Goal: Answer question/provide support

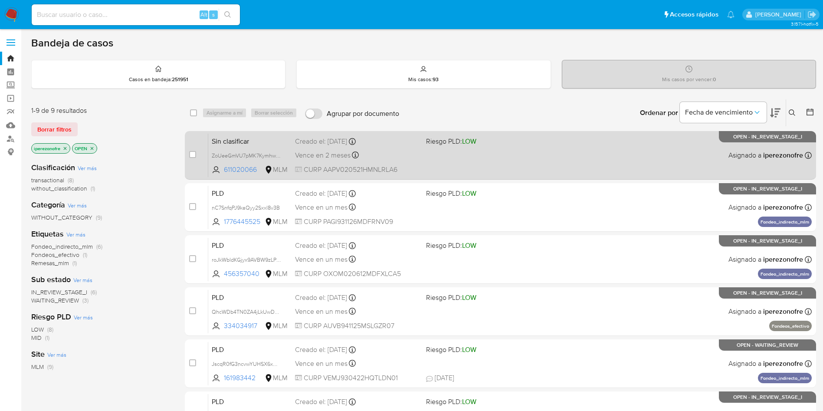
scroll to position [222, 0]
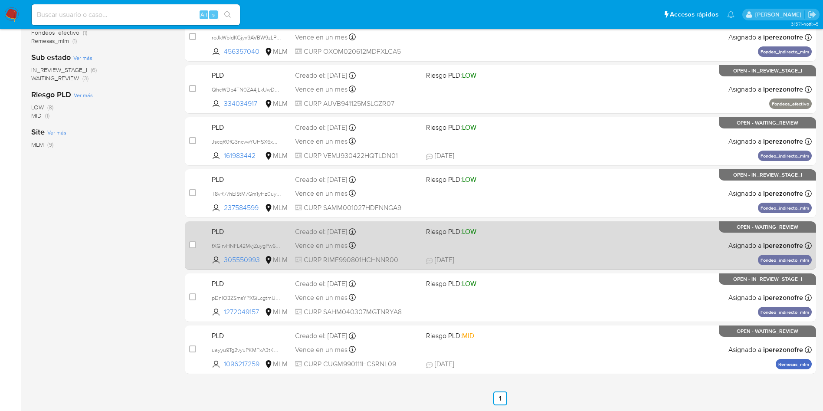
click at [367, 246] on div "Vence en un mes Vence el 11/10/2025 02:09:24" at bounding box center [357, 245] width 124 height 12
click at [192, 246] on input "checkbox" at bounding box center [192, 244] width 7 height 7
checkbox input "true"
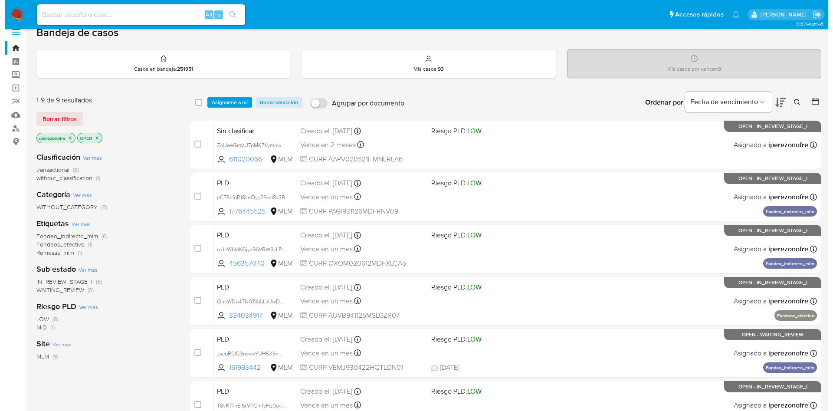
scroll to position [0, 0]
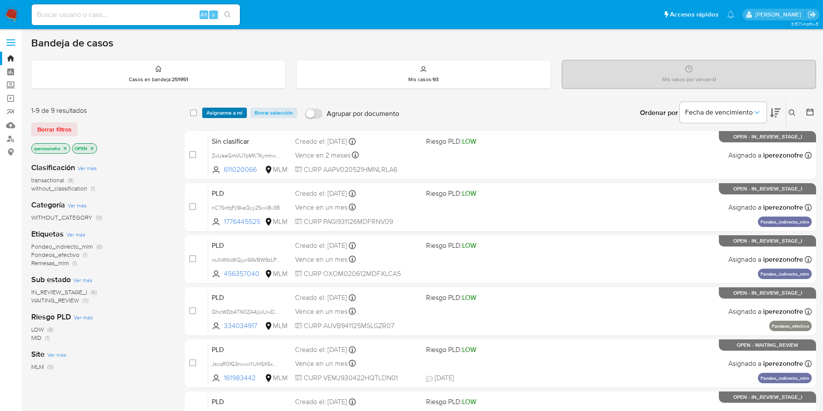
click at [220, 110] on span "Asignarme a mí" at bounding box center [225, 112] width 36 height 9
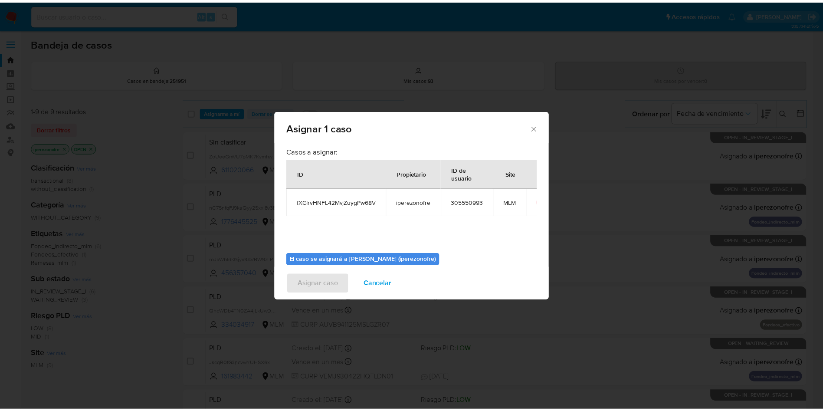
scroll to position [45, 0]
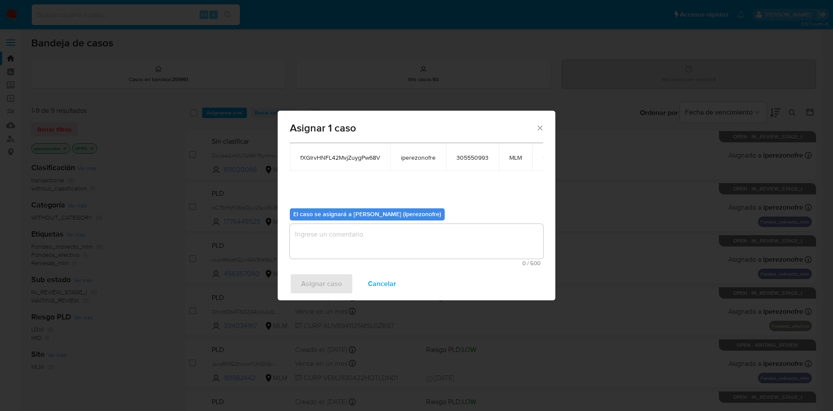
click at [382, 246] on textarea "assign-modal" at bounding box center [416, 241] width 253 height 35
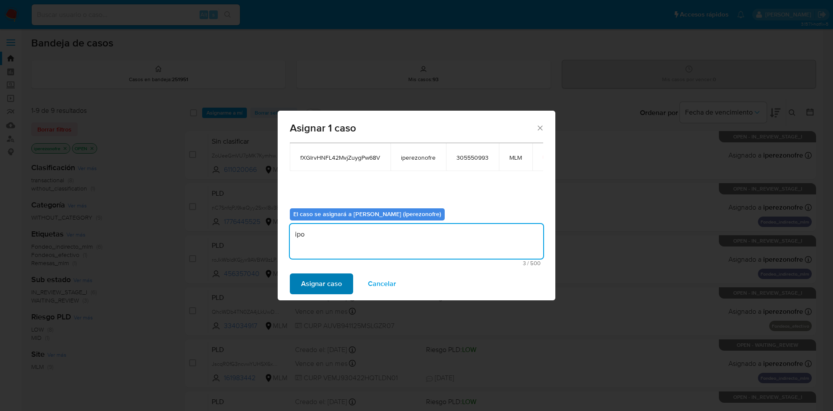
type textarea "ipo"
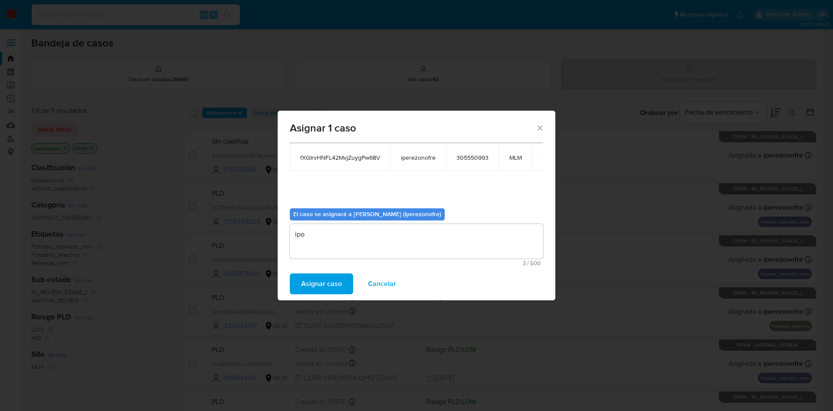
click at [330, 290] on span "Asignar caso" at bounding box center [321, 283] width 41 height 19
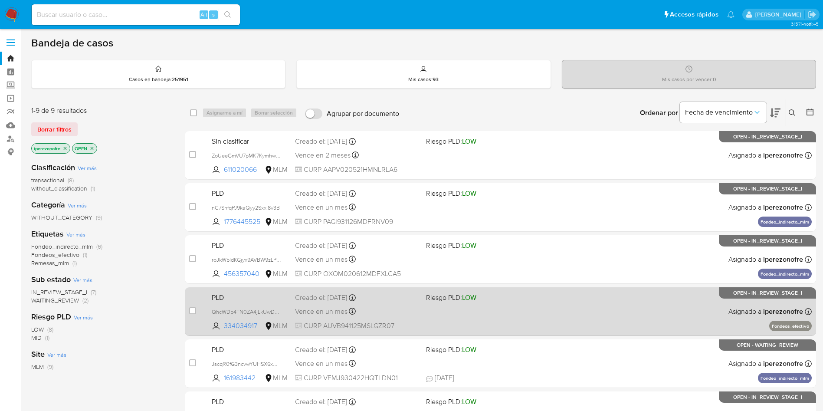
click at [517, 298] on span "Riesgo PLD: LOW" at bounding box center [488, 296] width 124 height 11
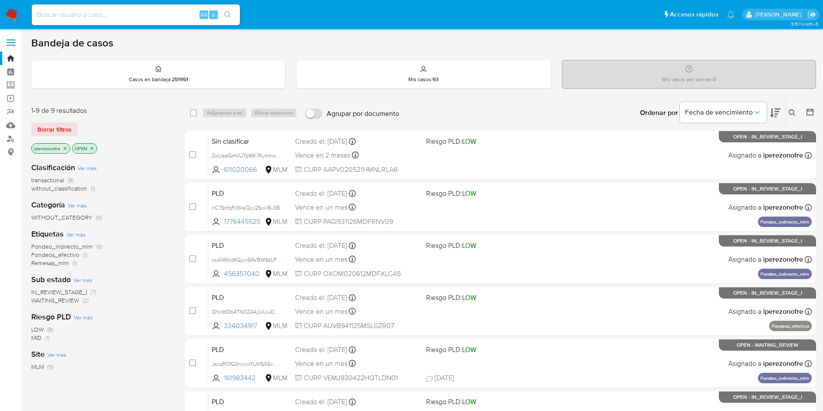
scroll to position [222, 0]
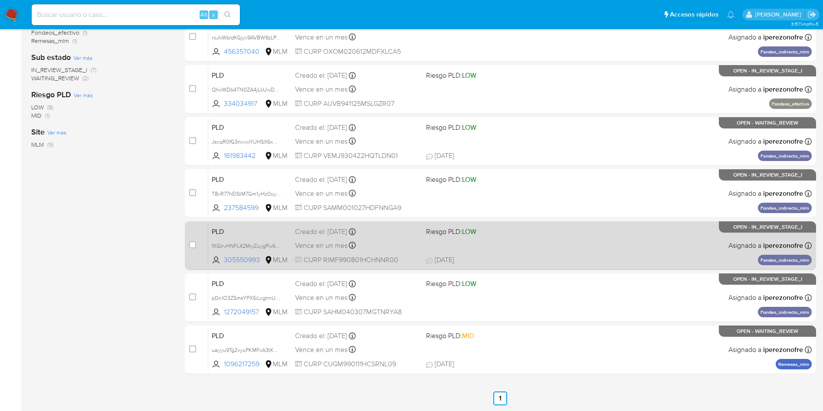
click at [422, 254] on div "PLD fXGIrvHNFL42MvjZuygPw68V 305550993 MLM Riesgo PLD: LOW Creado el: 12/08/202…" at bounding box center [510, 245] width 604 height 44
click at [190, 246] on input "checkbox" at bounding box center [192, 244] width 7 height 7
checkbox input "true"
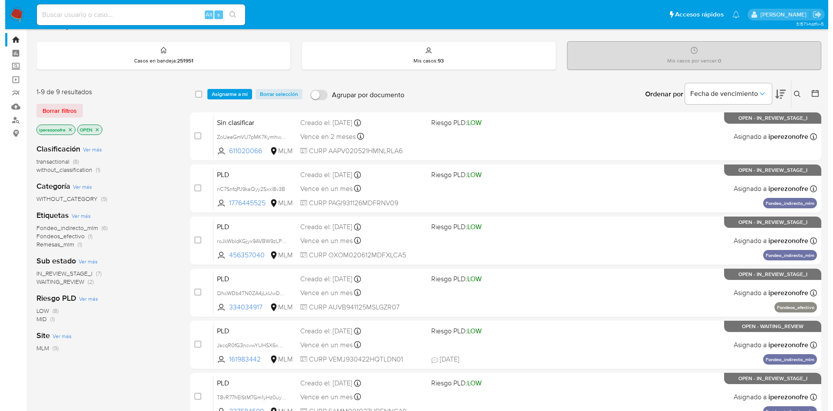
scroll to position [0, 0]
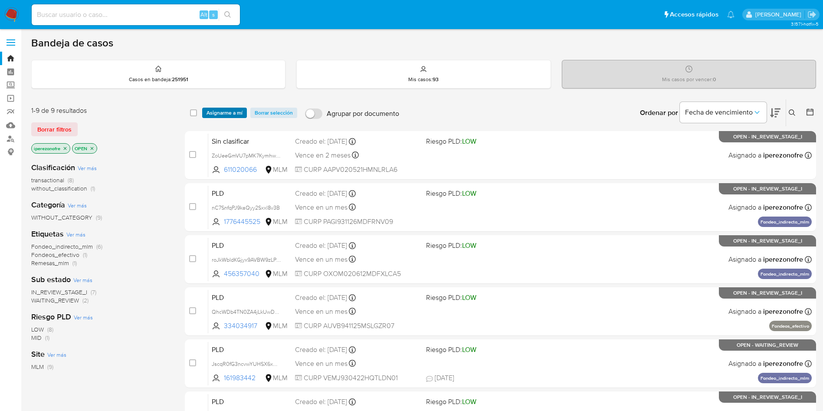
click at [218, 113] on span "Asignarme a mí" at bounding box center [225, 112] width 36 height 9
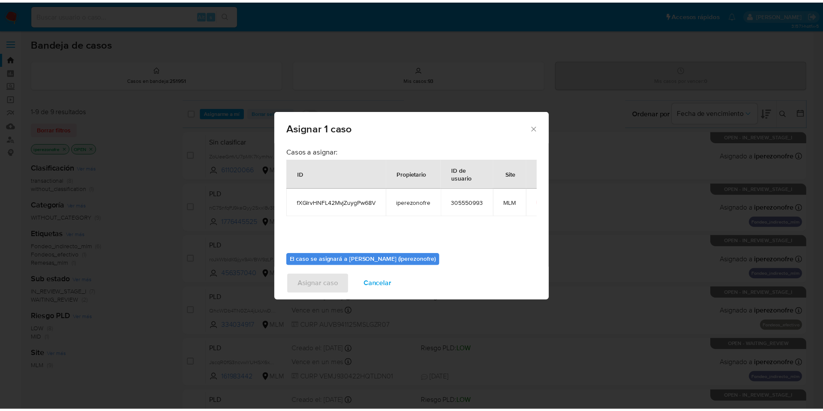
scroll to position [45, 0]
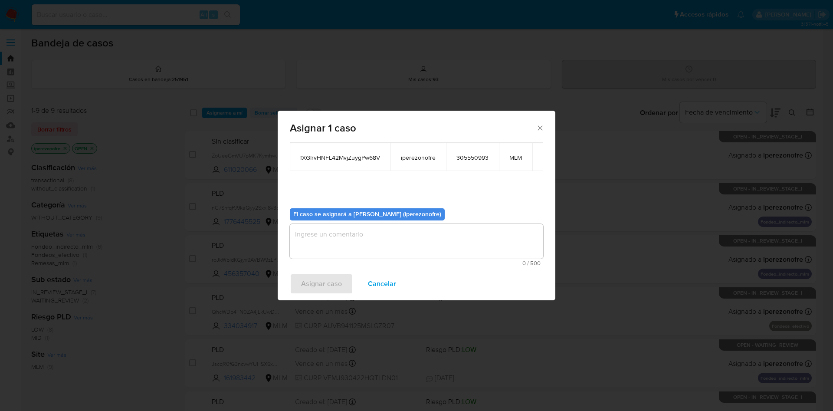
click at [415, 247] on textarea "assign-modal" at bounding box center [416, 241] width 253 height 35
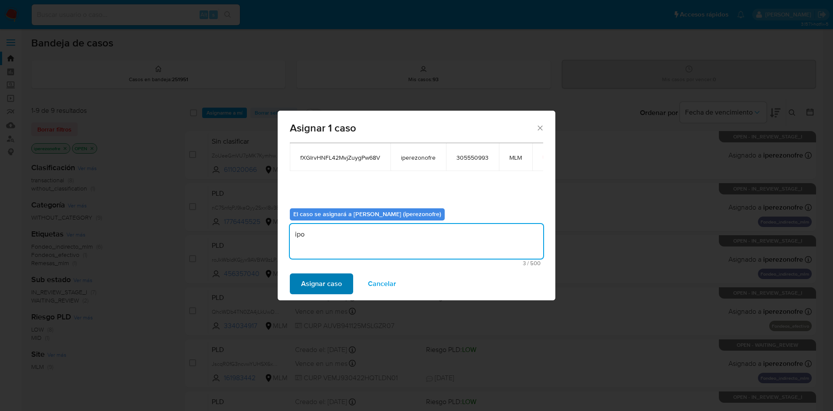
type textarea "ipo"
click at [303, 278] on span "Asignar caso" at bounding box center [321, 283] width 41 height 19
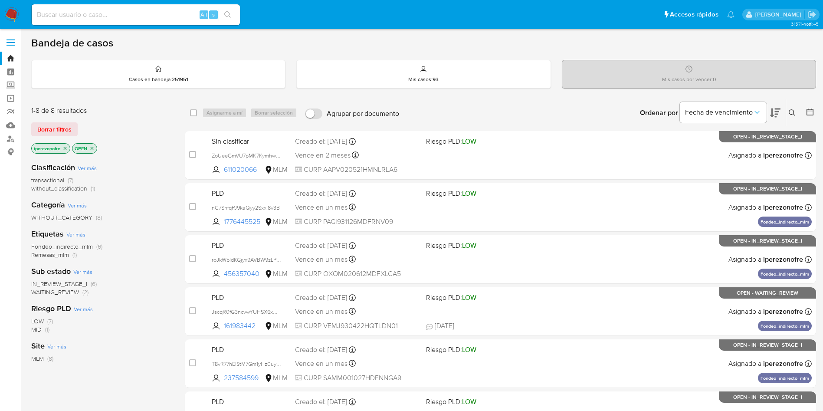
scroll to position [170, 0]
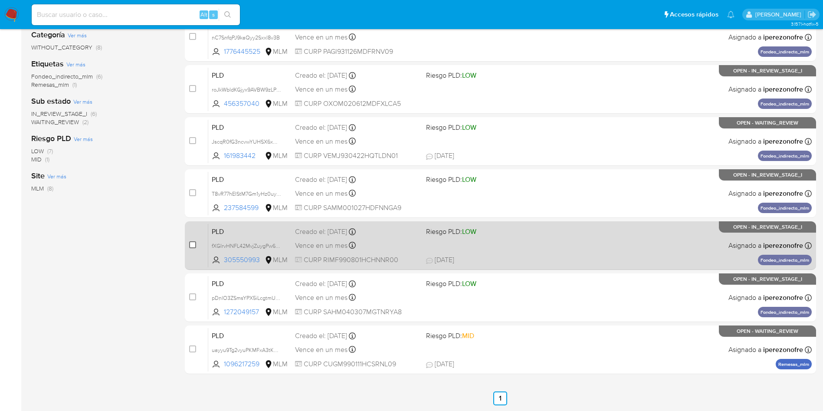
click at [193, 242] on input "checkbox" at bounding box center [192, 244] width 7 height 7
checkbox input "true"
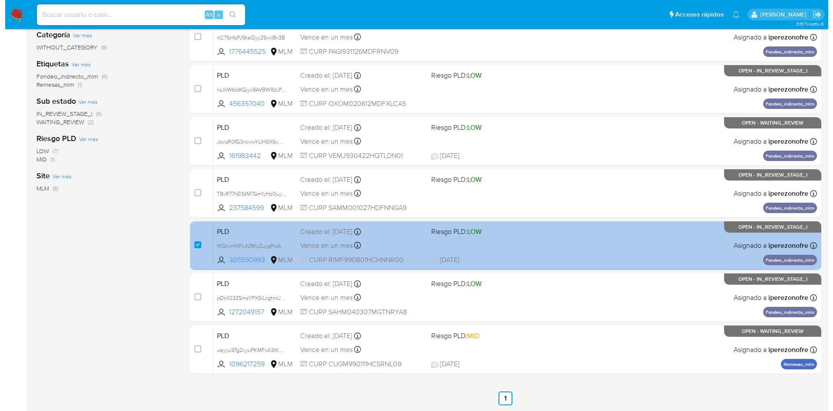
scroll to position [0, 0]
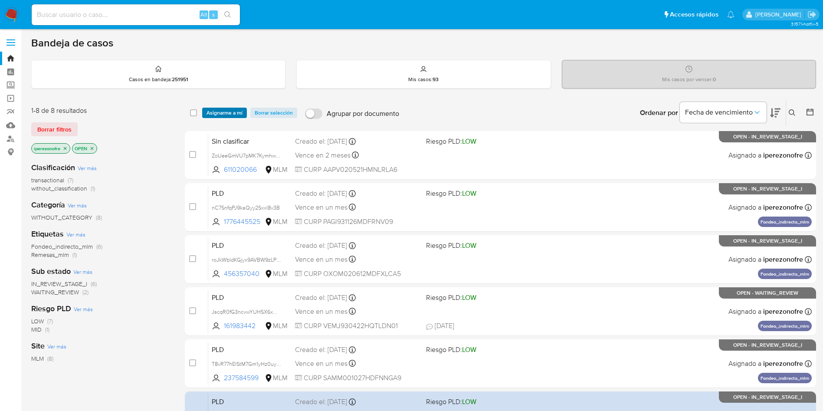
click at [226, 110] on span "Asignarme a mí" at bounding box center [225, 112] width 36 height 9
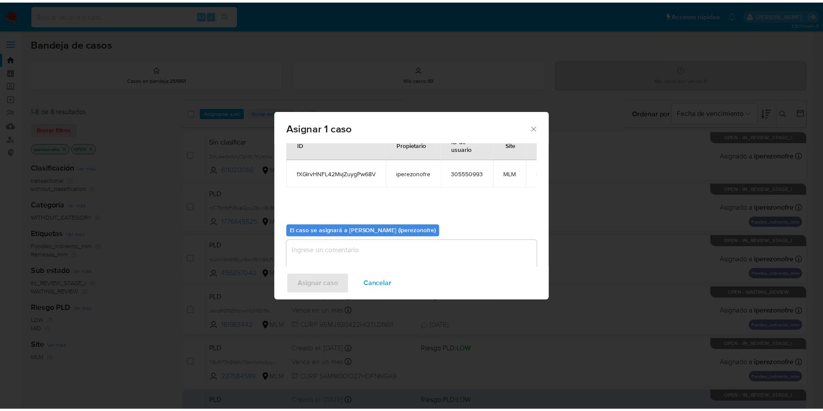
scroll to position [45, 0]
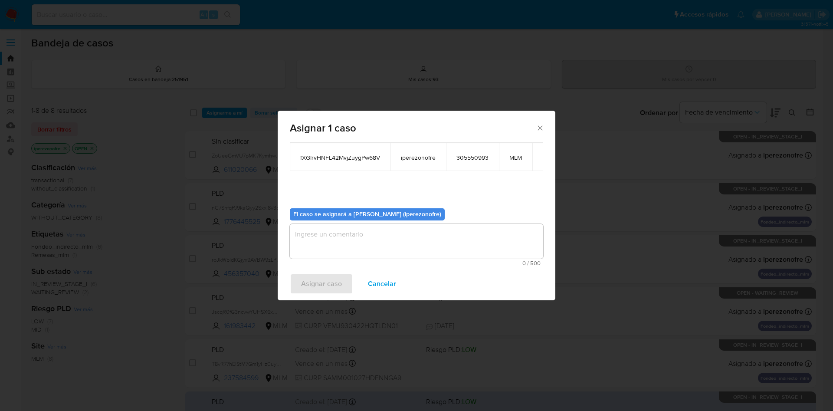
click at [427, 242] on textarea "assign-modal" at bounding box center [416, 241] width 253 height 35
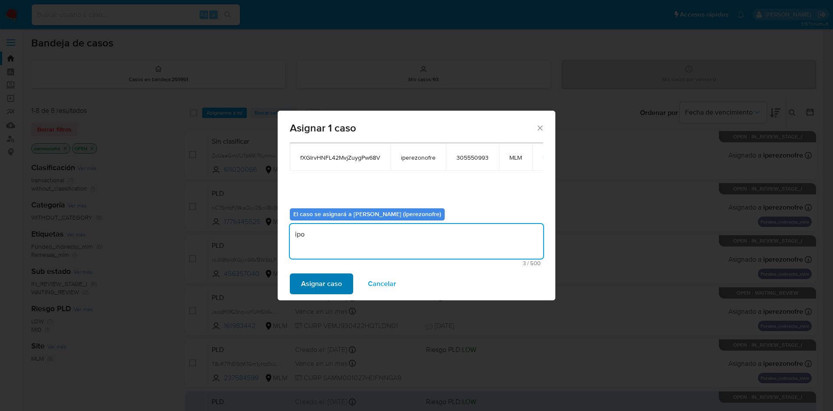
type textarea "ipo"
click at [317, 288] on span "Asignar caso" at bounding box center [321, 283] width 41 height 19
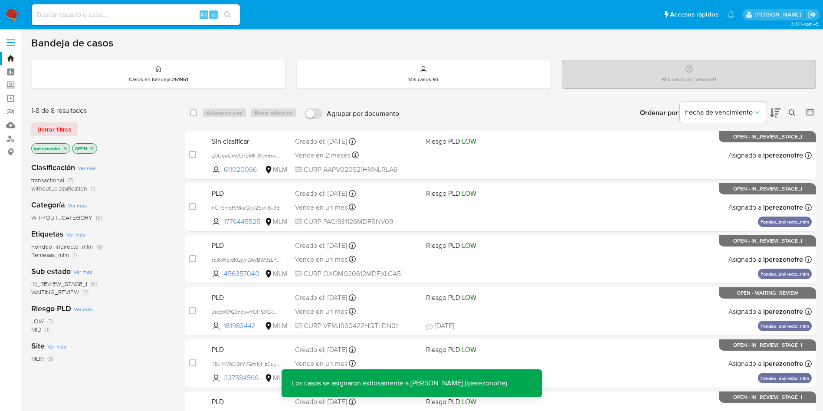
scroll to position [170, 0]
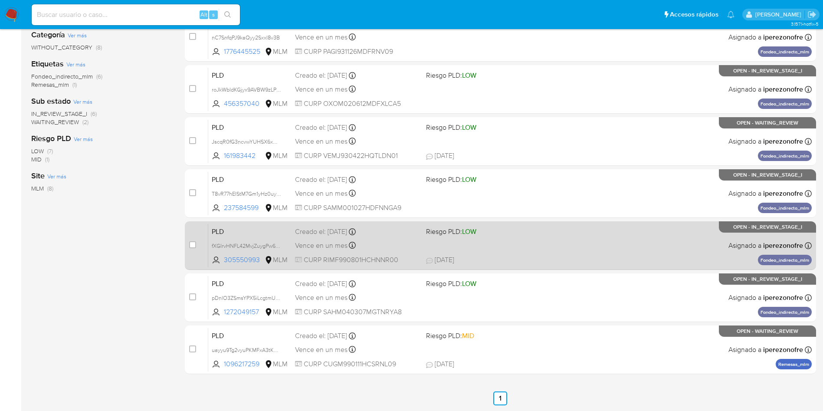
click at [582, 237] on div "PLD fXGIrvHNFL42MvjZuygPw68V 305550993 MLM Riesgo PLD: LOW Creado el: 12/08/202…" at bounding box center [510, 245] width 604 height 44
click at [190, 243] on input "checkbox" at bounding box center [192, 244] width 7 height 7
checkbox input "true"
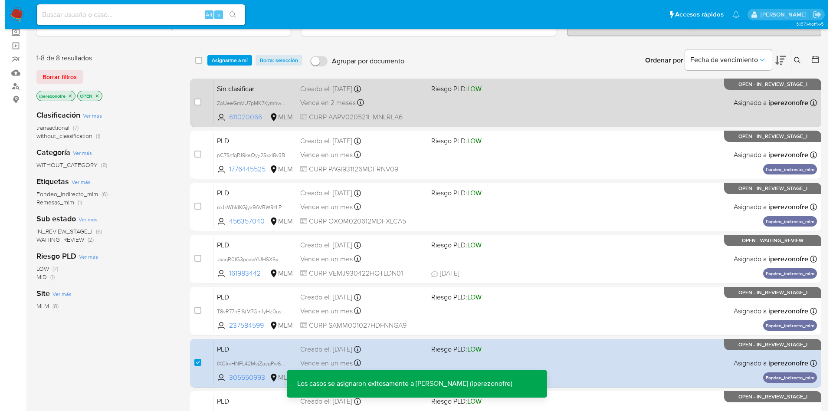
scroll to position [0, 0]
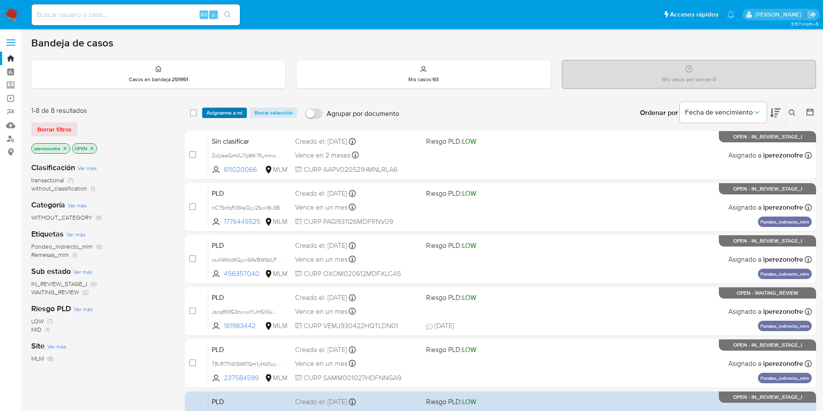
click at [226, 109] on span "Asignarme a mí" at bounding box center [225, 112] width 36 height 9
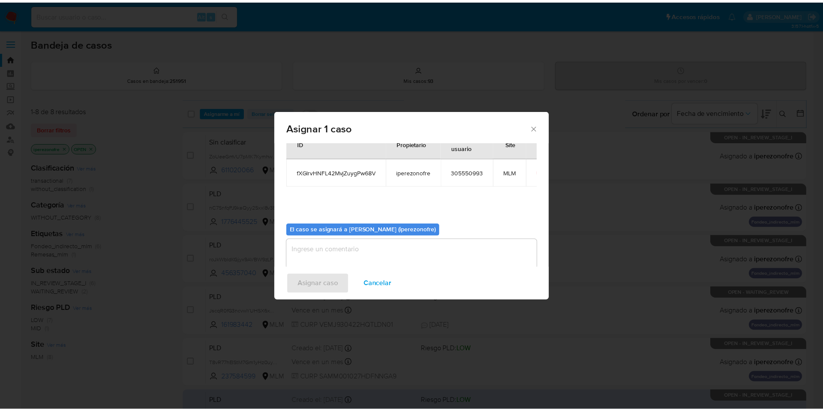
scroll to position [45, 0]
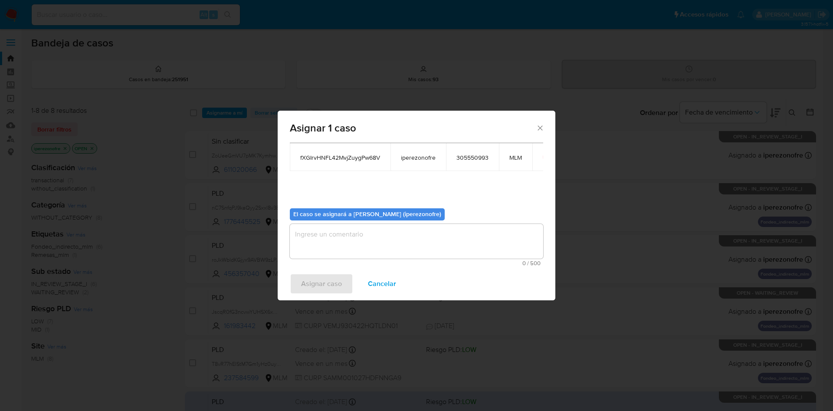
click at [421, 250] on textarea "assign-modal" at bounding box center [416, 241] width 253 height 35
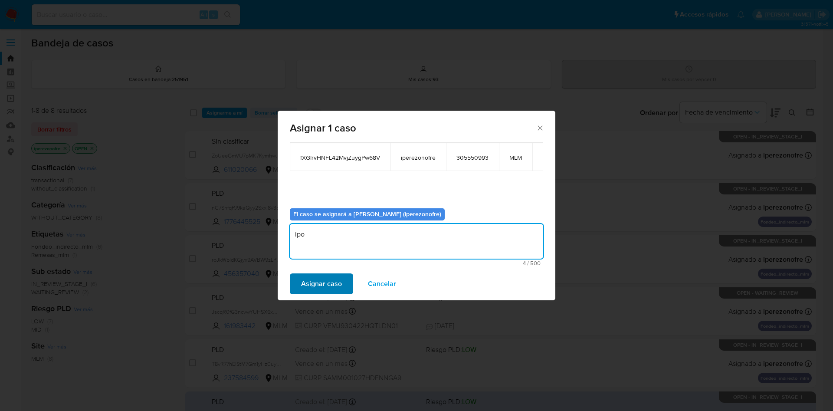
type textarea "ipo"
click at [329, 276] on span "Asignar caso" at bounding box center [321, 283] width 41 height 19
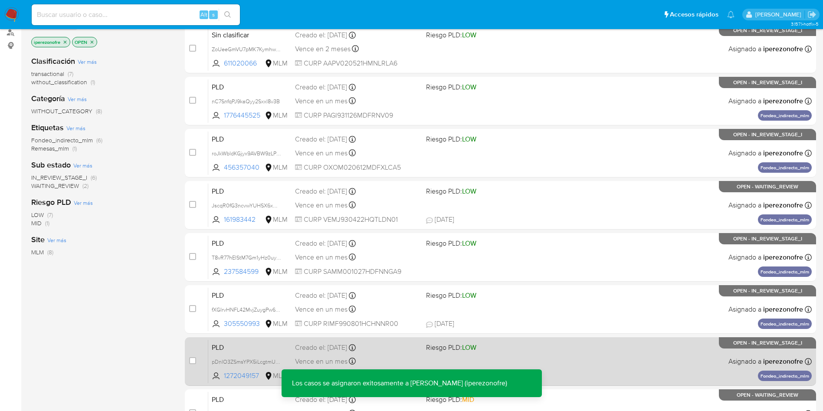
scroll to position [170, 0]
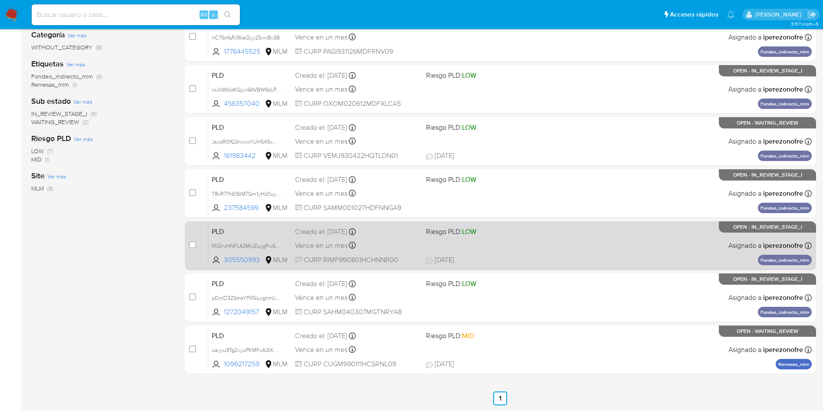
click at [426, 240] on div "PLD fXGIrvHNFL42MvjZuygPw68V 305550993 MLM Riesgo PLD: LOW Creado el: 12/08/202…" at bounding box center [510, 245] width 604 height 44
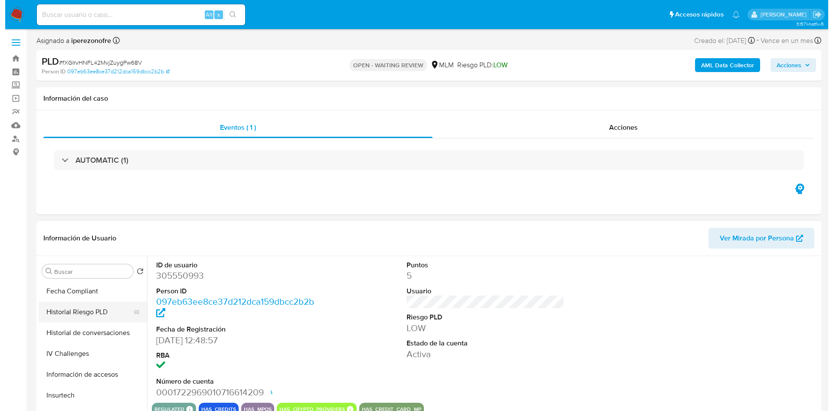
scroll to position [325, 0]
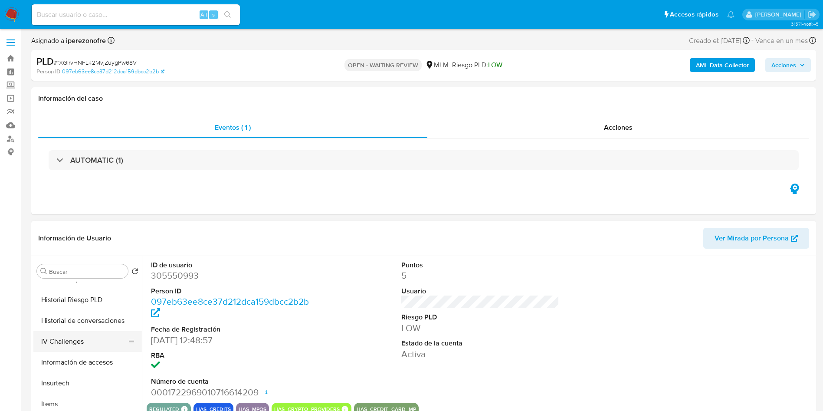
select select "10"
click at [83, 319] on button "Historial de conversaciones" at bounding box center [84, 320] width 102 height 21
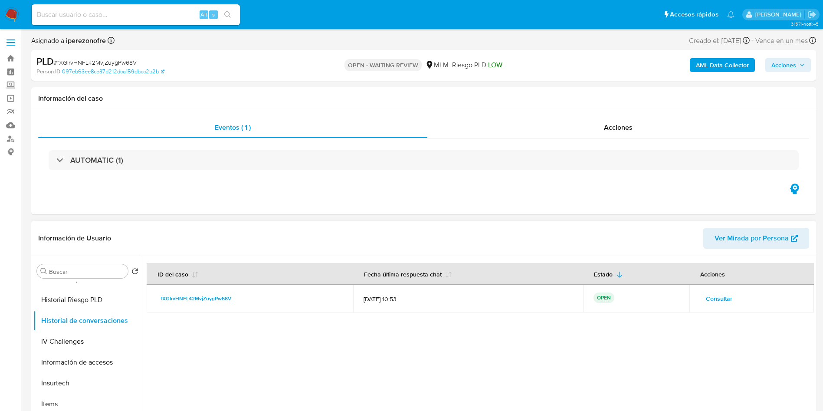
click at [722, 295] on span "Consultar" at bounding box center [719, 298] width 26 height 12
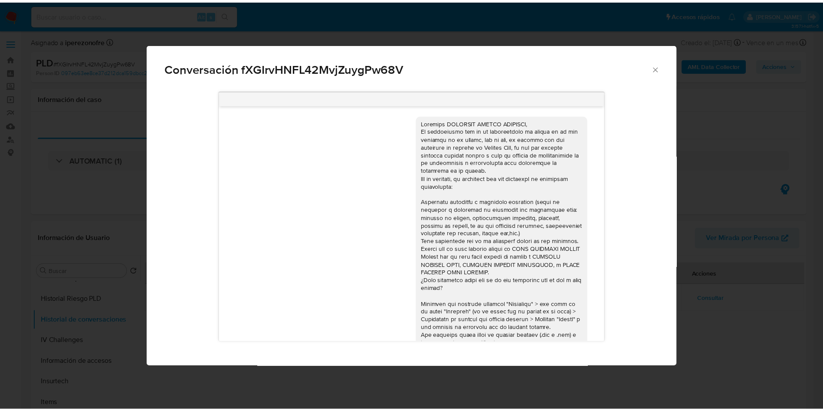
scroll to position [547, 0]
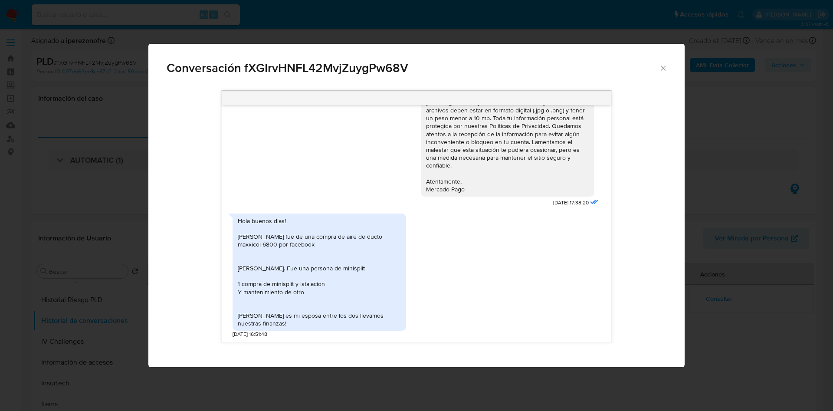
click at [337, 266] on div "Hola buenos dias! [PERSON_NAME] fue de una compra de aire de ducto maxxicol 680…" at bounding box center [319, 272] width 163 height 111
click at [344, 267] on div "Hola buenos dias! [PERSON_NAME] fue de una compra de aire de ducto maxxicol 680…" at bounding box center [319, 272] width 163 height 111
copy div "minisplit"
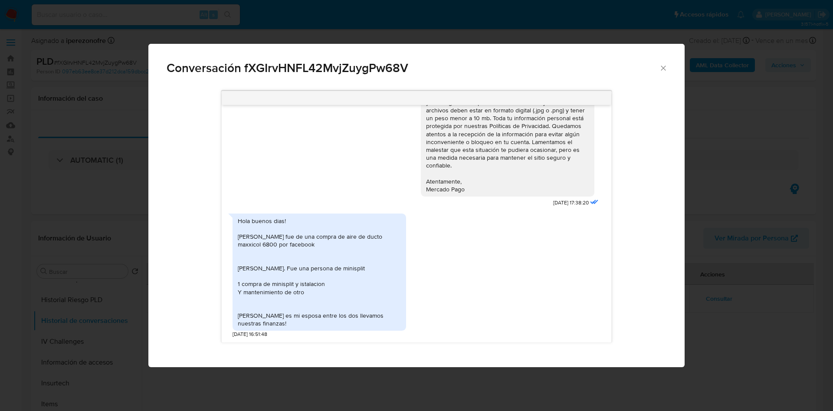
click at [544, 300] on div "Hola buenos dias! [PERSON_NAME] fue de una compra de aire de ducto maxxicol 680…" at bounding box center [416, 273] width 367 height 129
click at [659, 66] on icon "Cerrar" at bounding box center [663, 68] width 9 height 9
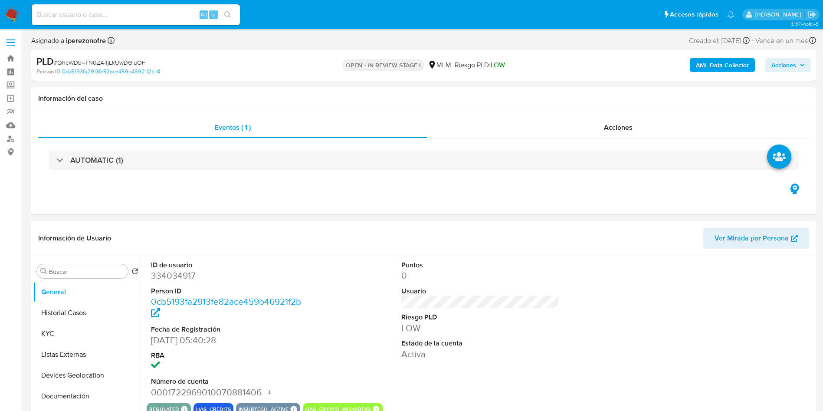
select select "10"
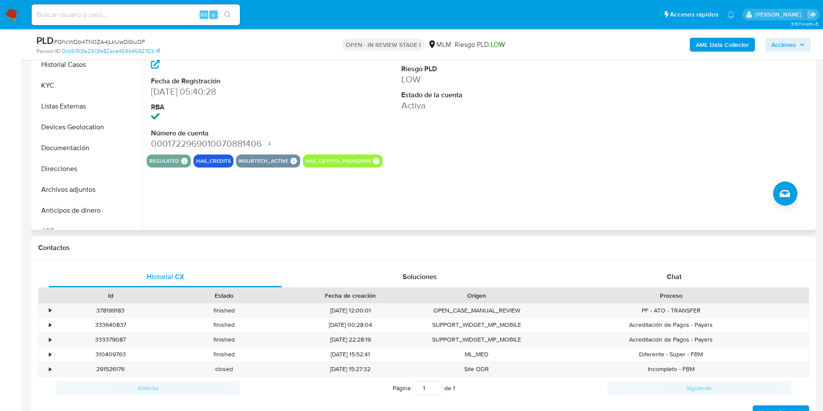
scroll to position [260, 0]
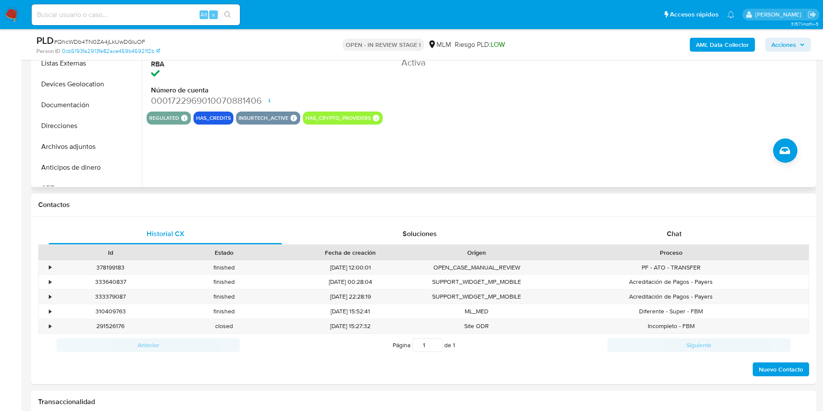
click at [603, 95] on div "ID de usuario 334034917 Person ID 0cb5193fa2913fe82ace459b46921f2b Fecha de Reg…" at bounding box center [480, 38] width 667 height 147
click at [551, 151] on div "ID de usuario 334034917 Person ID 0cb5193fa2913fe82ace459b46921f2b Fecha de Reg…" at bounding box center [478, 76] width 672 height 222
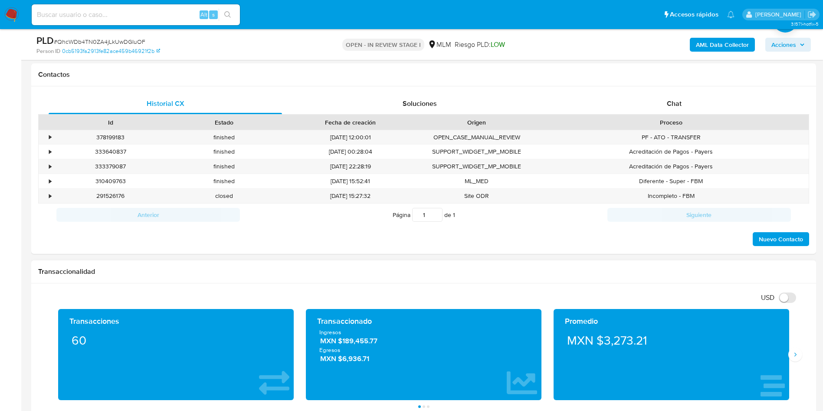
scroll to position [325, 0]
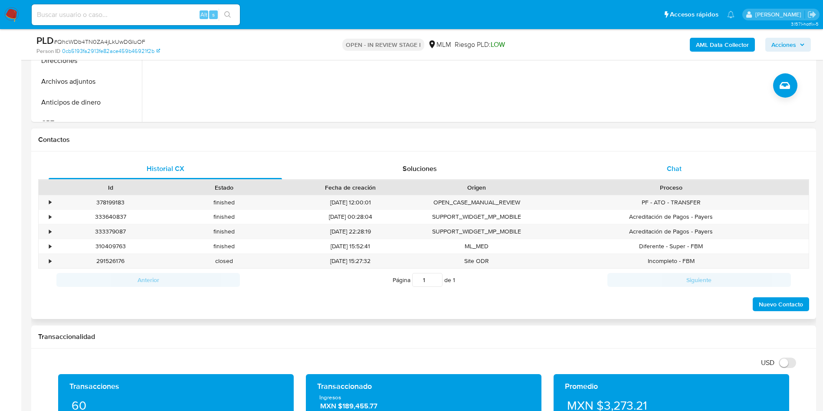
click at [674, 166] on span "Chat" at bounding box center [674, 169] width 15 height 10
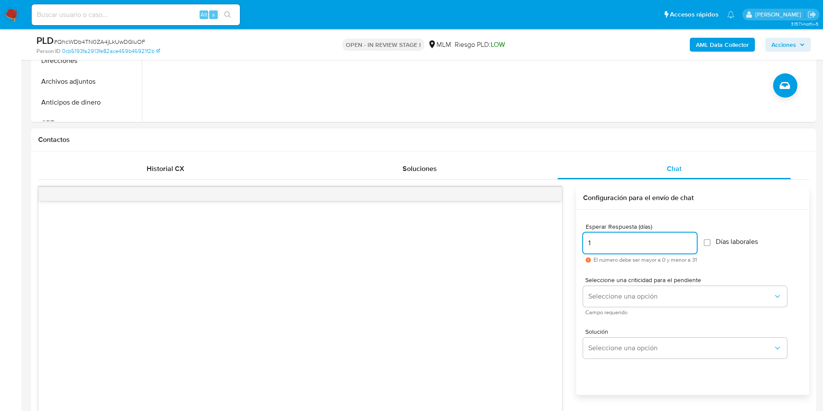
click at [694, 238] on input "1" at bounding box center [640, 242] width 114 height 11
click at [692, 247] on input "0" at bounding box center [640, 242] width 114 height 11
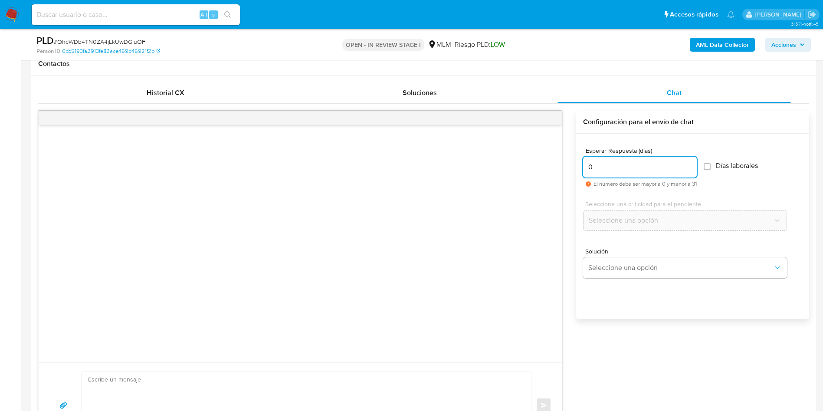
scroll to position [456, 0]
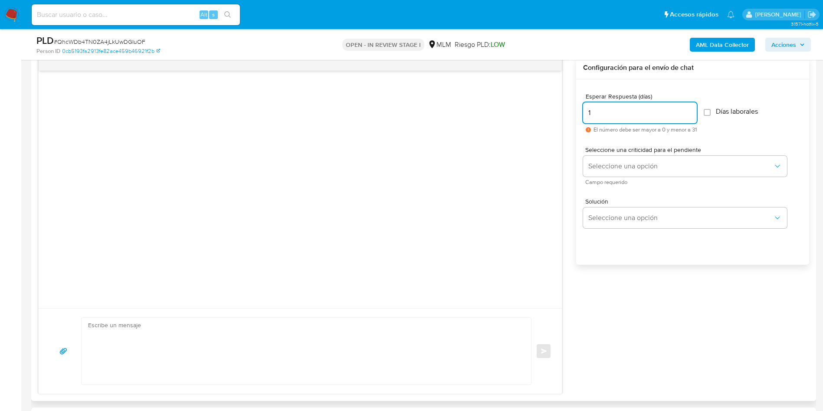
type input "1"
click at [692, 110] on input "1" at bounding box center [640, 112] width 114 height 11
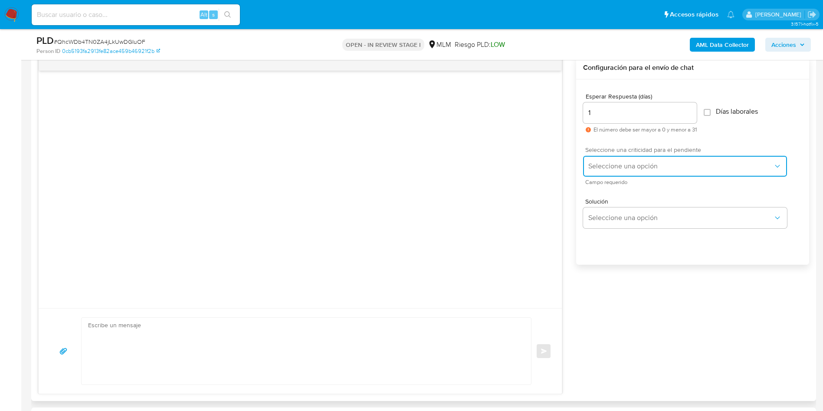
click at [778, 162] on icon "button" at bounding box center [777, 166] width 9 height 9
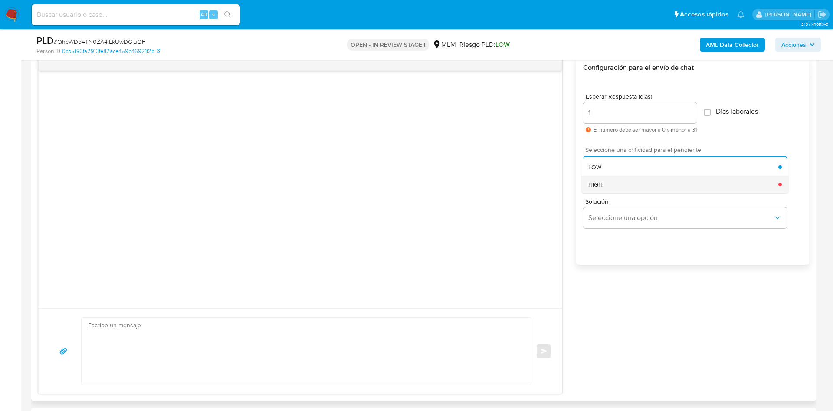
click at [693, 181] on div "HIGH" at bounding box center [683, 184] width 190 height 17
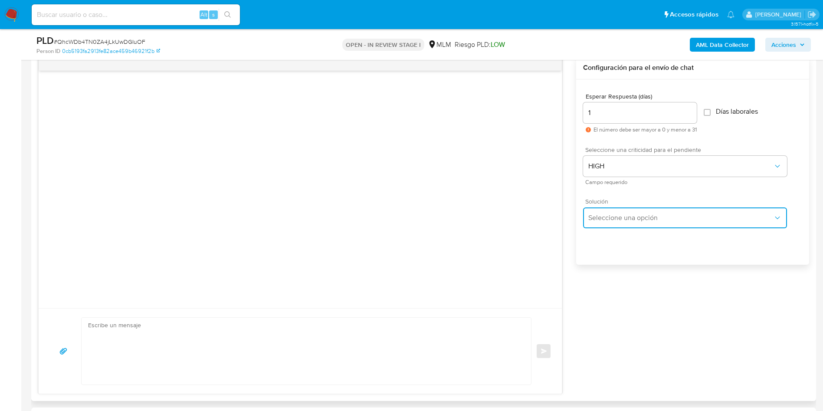
click at [675, 217] on span "Seleccione una opción" at bounding box center [680, 217] width 185 height 9
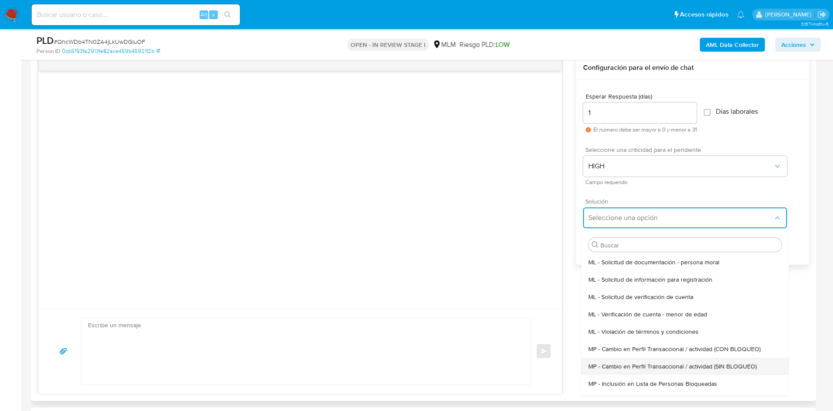
click at [725, 367] on span "MP - Cambio en Perfil Transaccional / actividad (SIN BLOQUEO)" at bounding box center [672, 366] width 168 height 8
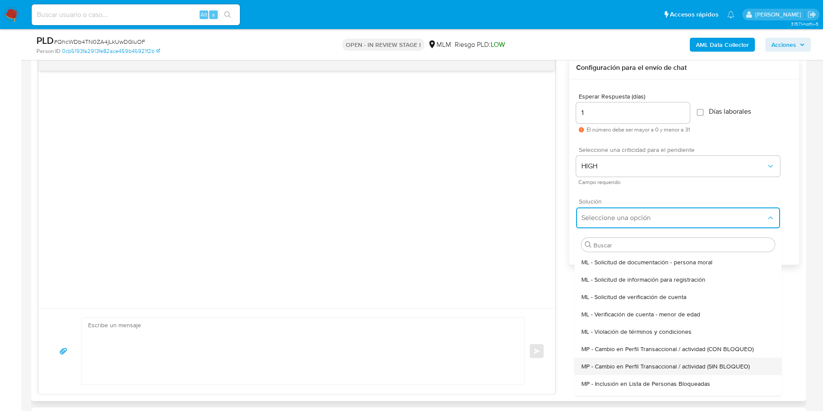
type textarea "Estimado ,Te comunicamos que se ha identificado un cambio en el uso habitual de…"
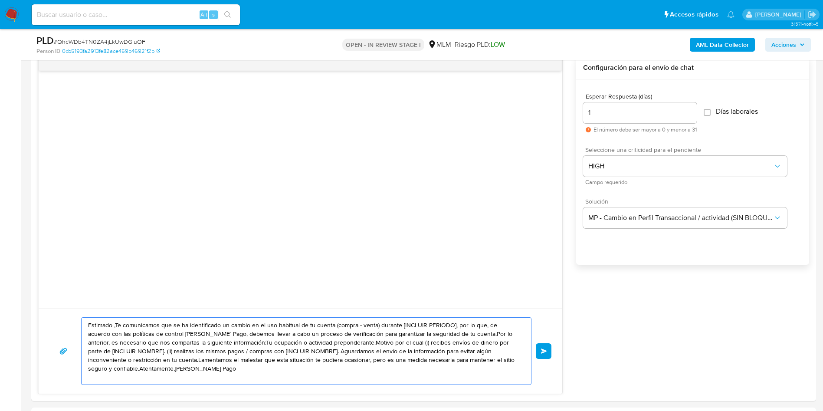
drag, startPoint x: 119, startPoint y: 370, endPoint x: 21, endPoint y: 309, distance: 115.2
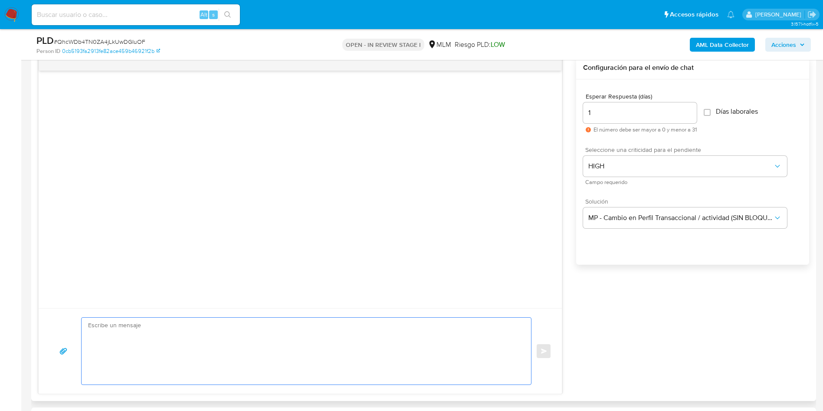
paste textarea "Agradecemos mucho tus respuestas. Para la institución es importante conocer a s…"
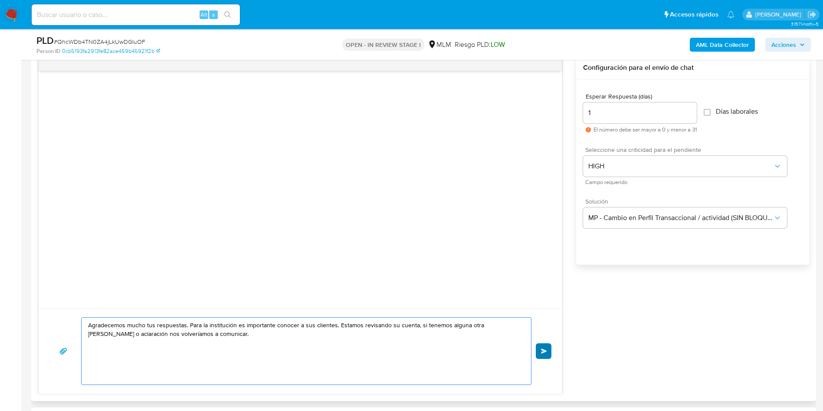
type textarea "Agradecemos mucho tus respuestas. Para la institución es importante conocer a s…"
click at [544, 348] on span "Enviar" at bounding box center [544, 350] width 6 height 5
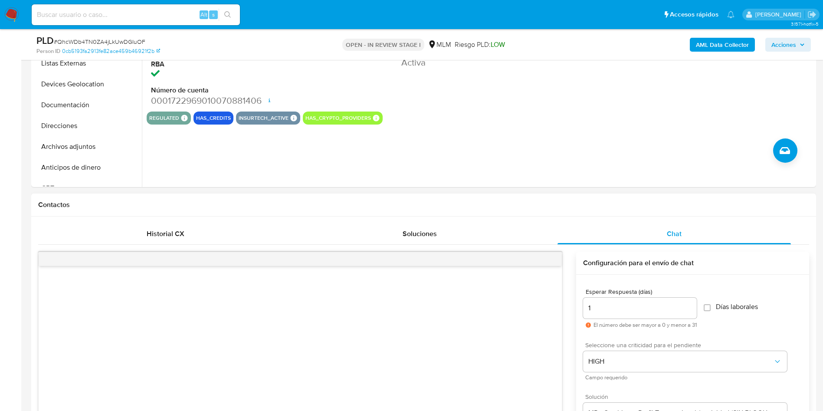
scroll to position [325, 0]
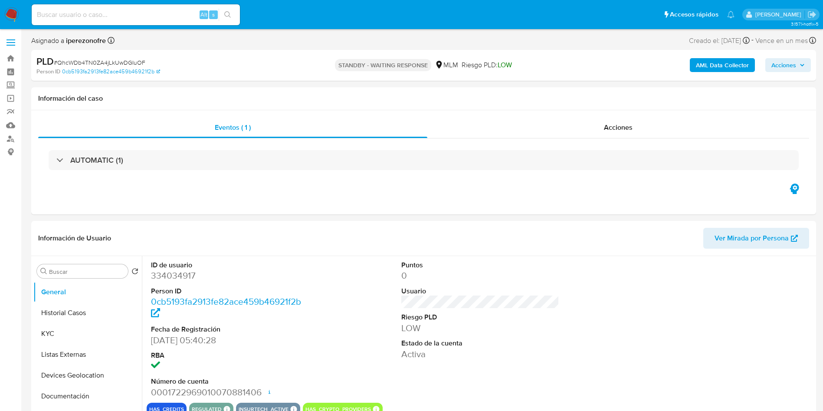
select select "10"
click at [69, 310] on button "Historial Casos" at bounding box center [84, 312] width 102 height 21
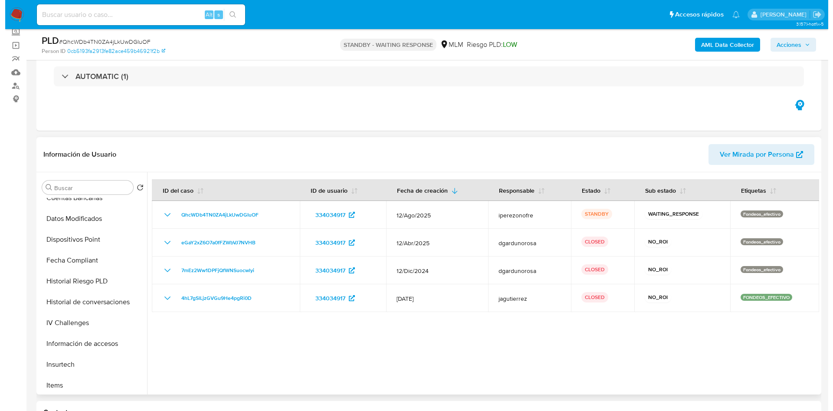
scroll to position [65, 0]
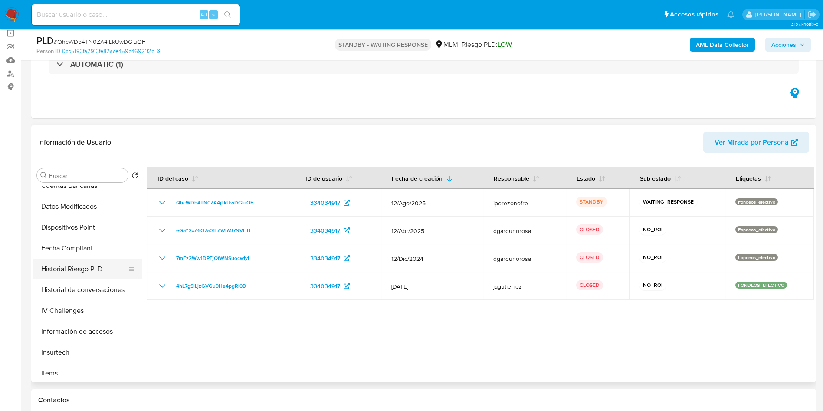
click at [86, 263] on button "Historial Riesgo PLD" at bounding box center [84, 269] width 102 height 21
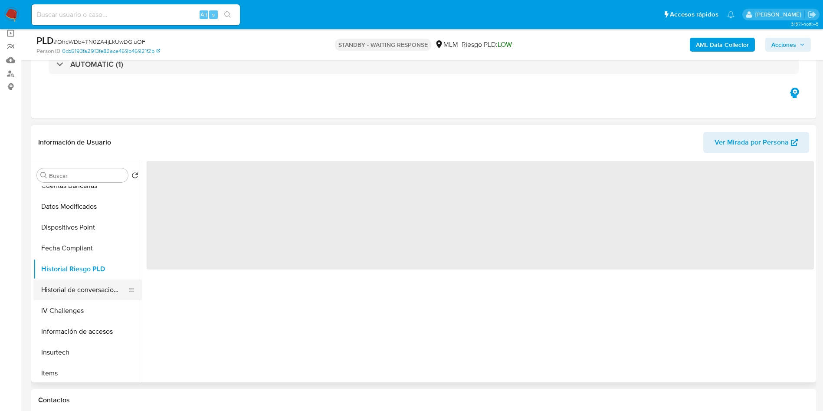
click at [102, 287] on button "Historial de conversaciones" at bounding box center [84, 289] width 102 height 21
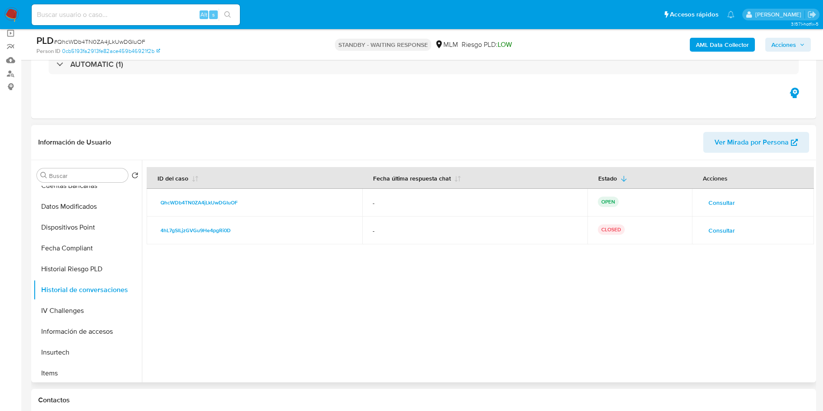
click at [718, 200] on span "Consultar" at bounding box center [722, 203] width 26 height 12
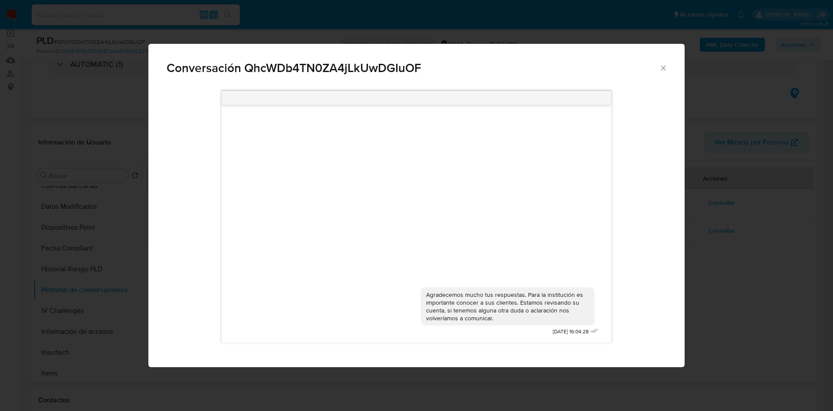
click at [662, 66] on icon "Cerrar" at bounding box center [663, 68] width 5 height 5
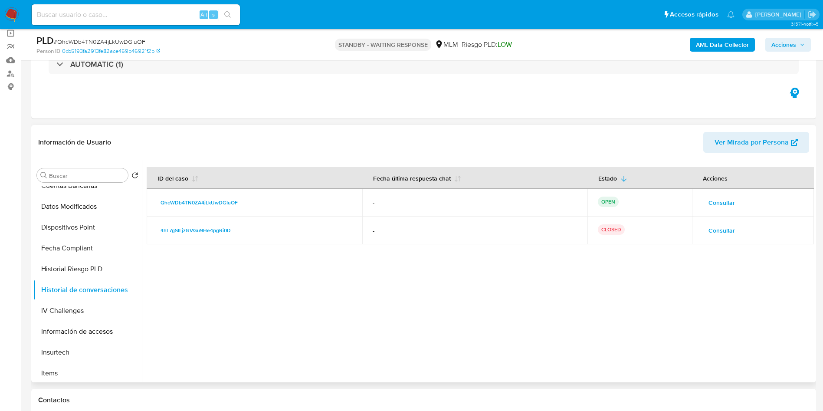
click at [718, 230] on span "Consultar" at bounding box center [722, 230] width 26 height 12
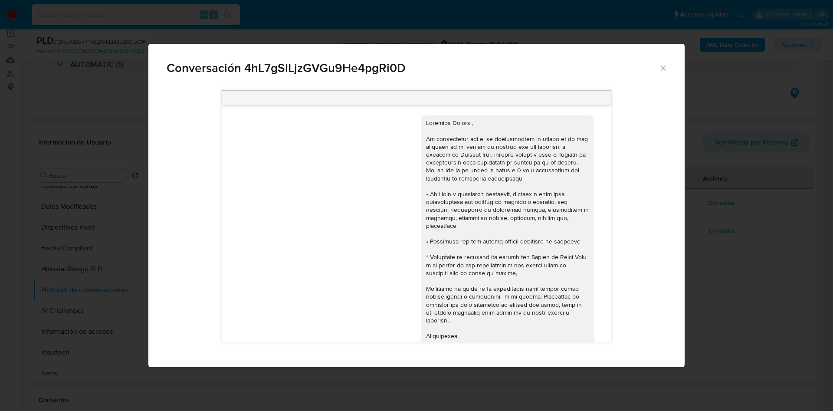
scroll to position [258, 0]
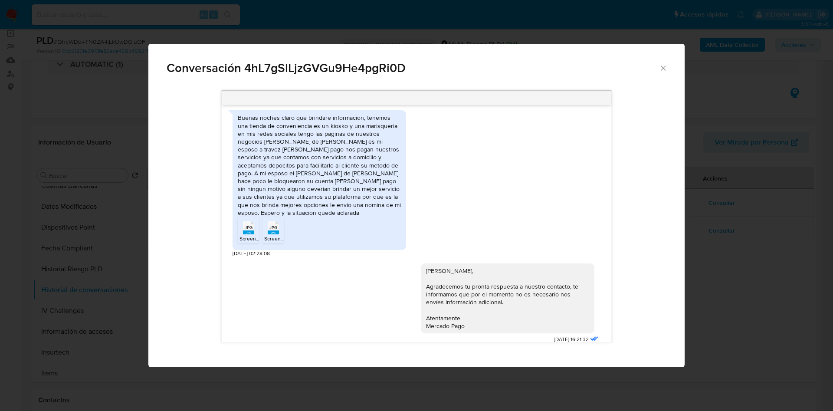
click at [563, 192] on div "Buenas noches claro que brindare informacion, tenemos una tienda de convenienci…" at bounding box center [416, 181] width 367 height 151
click at [663, 66] on icon "Cerrar" at bounding box center [663, 68] width 9 height 9
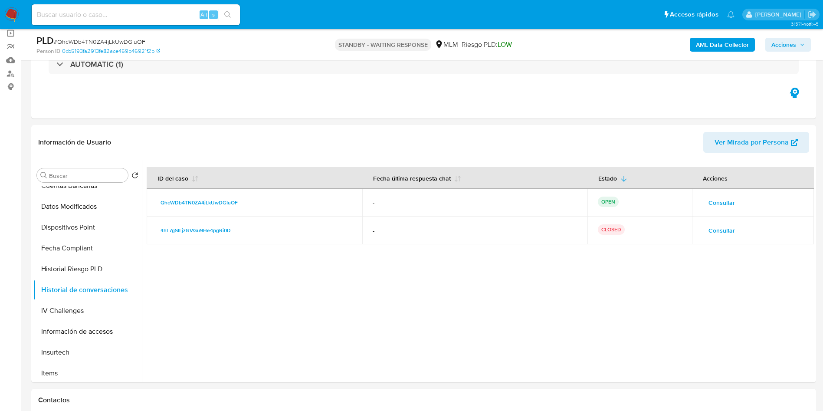
click at [109, 10] on input at bounding box center [136, 14] width 208 height 11
paste input "305550993"
type input "305550993"
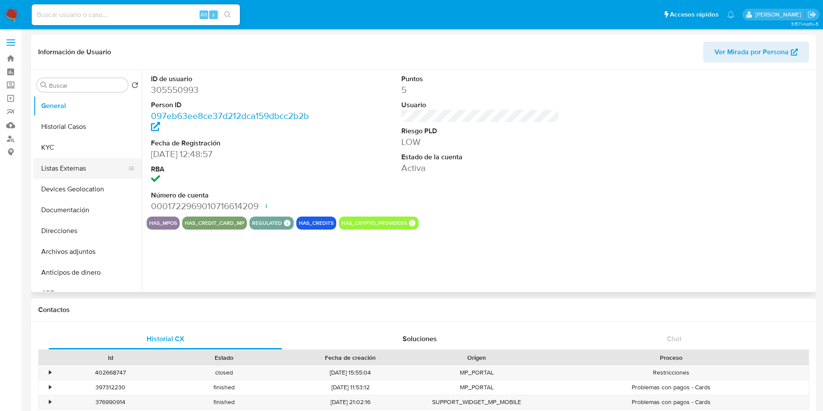
select select "10"
click at [81, 133] on button "Historial Casos" at bounding box center [84, 126] width 102 height 21
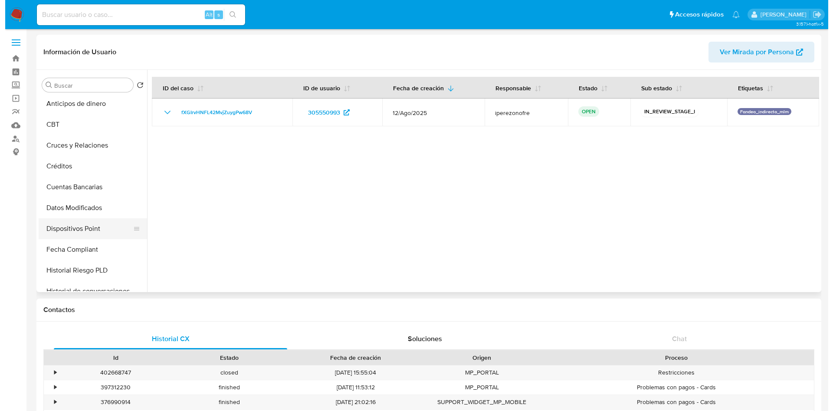
scroll to position [195, 0]
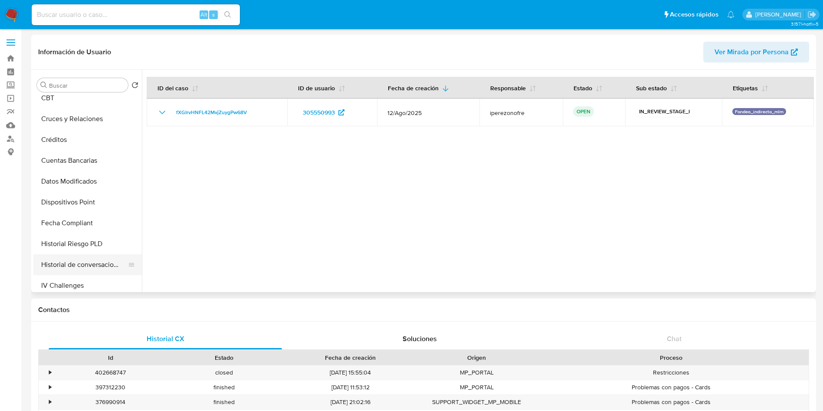
click at [71, 261] on button "Historial de conversaciones" at bounding box center [84, 264] width 102 height 21
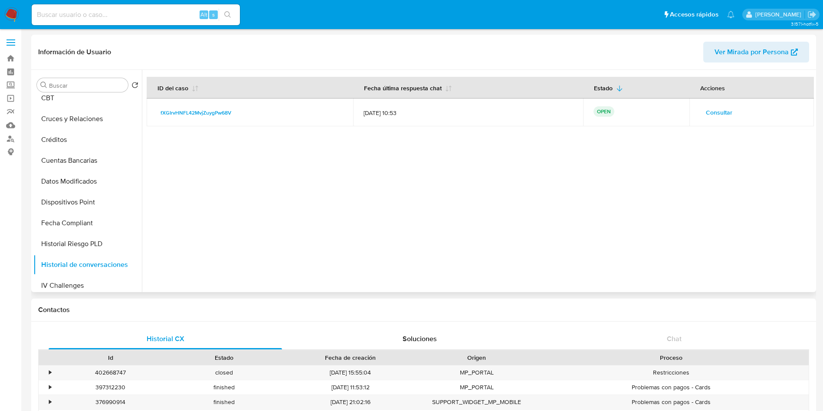
click at [715, 117] on span "Consultar" at bounding box center [719, 112] width 26 height 12
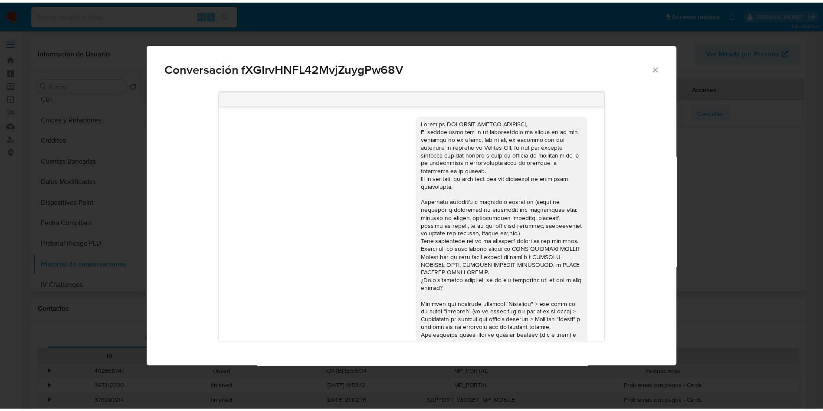
scroll to position [547, 0]
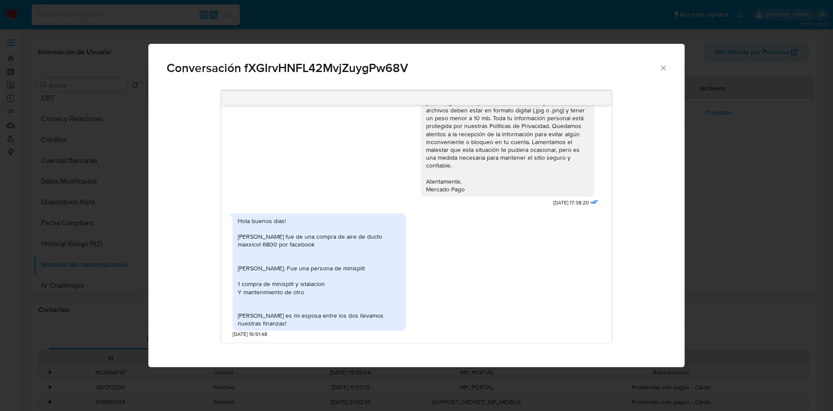
click at [499, 319] on div "Hola buenos dias! Salomon ramirez fue de una compra de aire de ducto maxxicol 6…" at bounding box center [416, 273] width 367 height 129
click at [660, 67] on icon "Cerrar" at bounding box center [663, 68] width 9 height 9
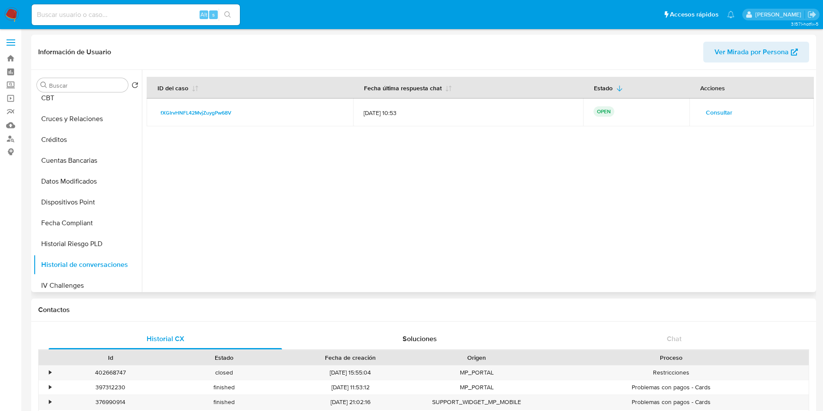
click at [374, 245] on div at bounding box center [478, 181] width 672 height 222
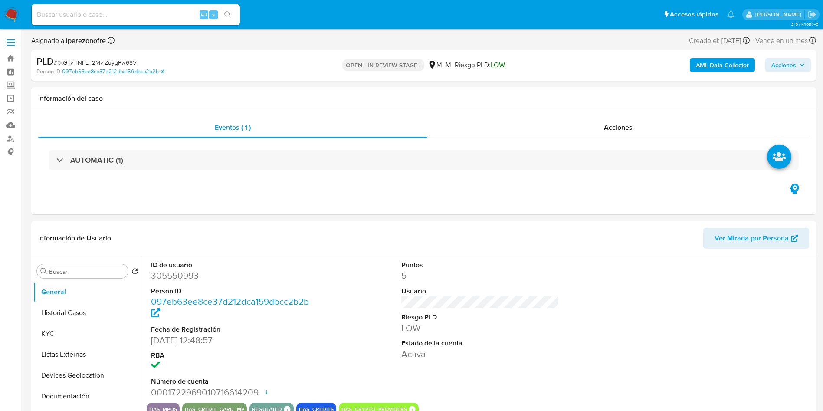
select select "10"
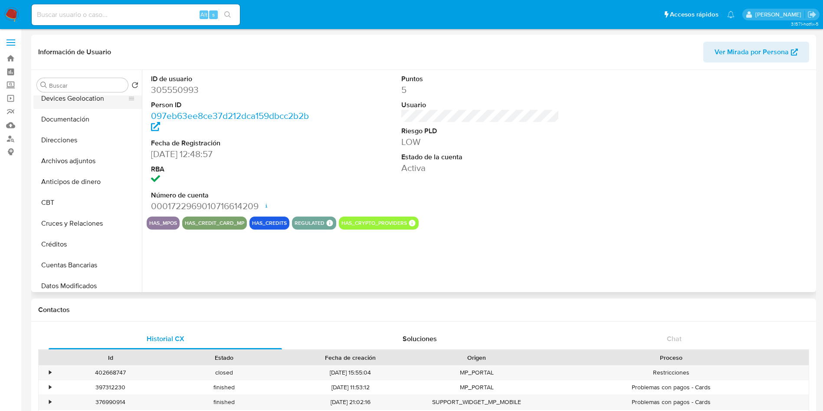
select select "10"
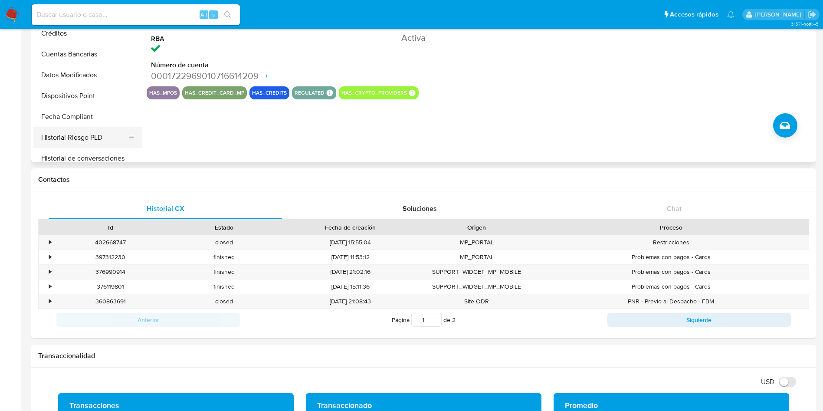
scroll to position [236, 0]
click at [94, 95] on button "Historial de conversaciones" at bounding box center [84, 93] width 102 height 21
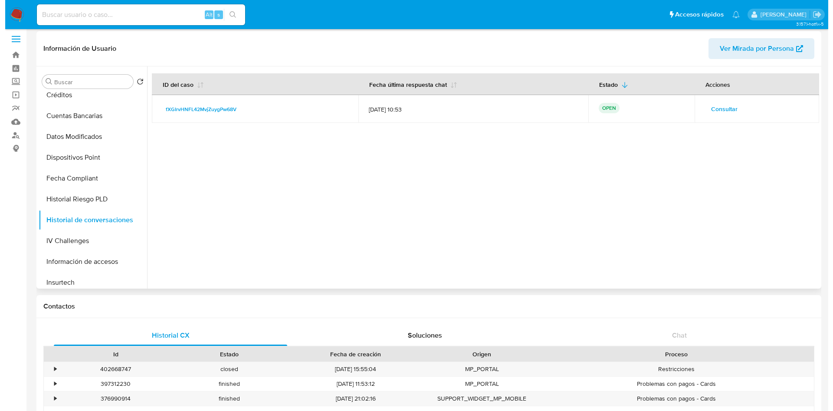
scroll to position [0, 0]
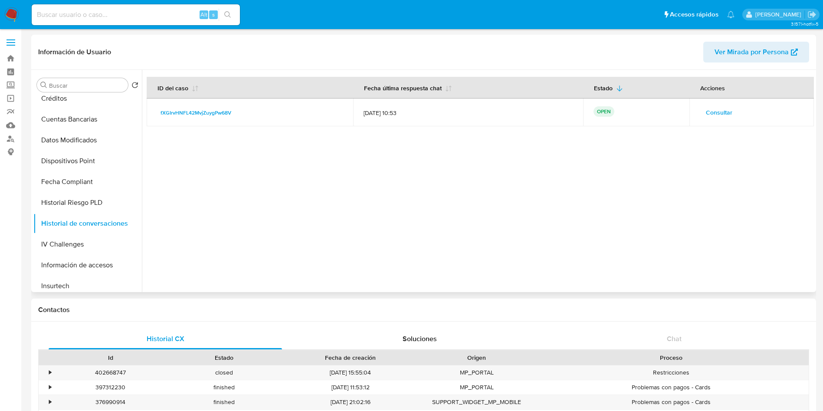
click at [721, 107] on span "Consultar" at bounding box center [719, 112] width 26 height 12
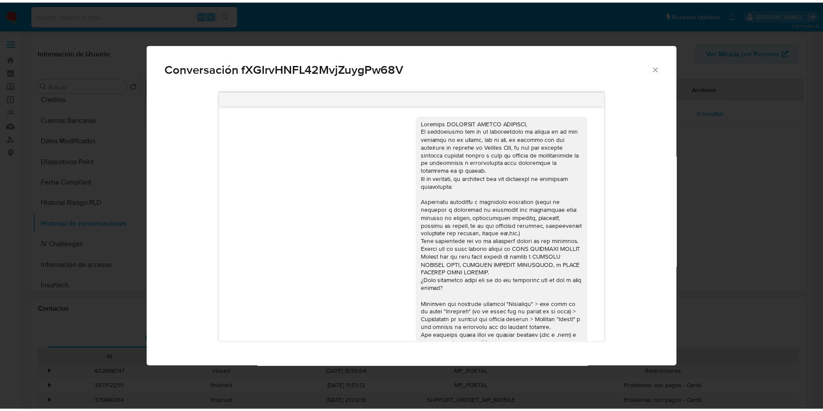
scroll to position [547, 0]
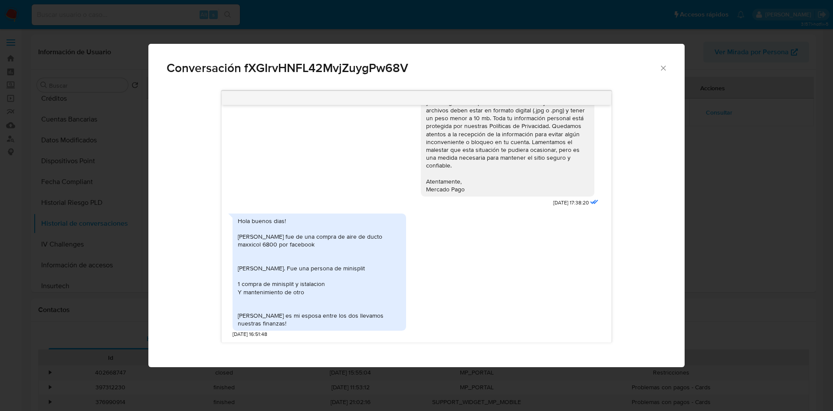
click at [664, 66] on icon "Cerrar" at bounding box center [663, 68] width 5 height 5
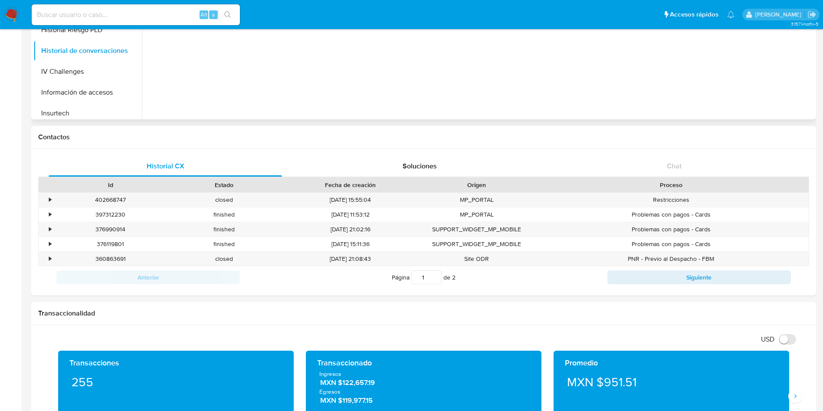
scroll to position [0, 0]
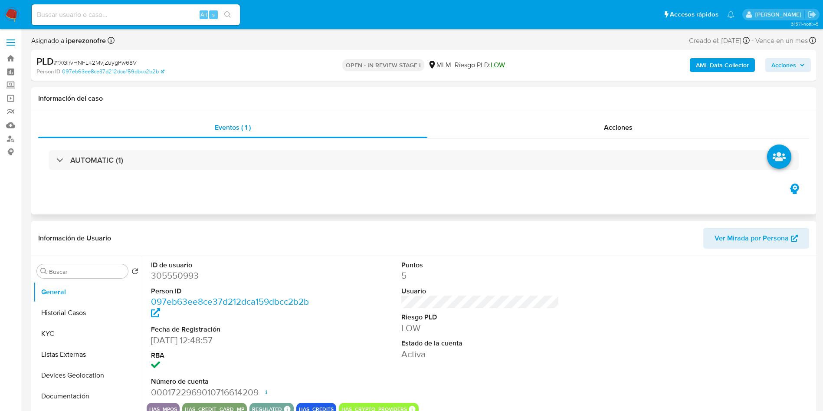
select select "10"
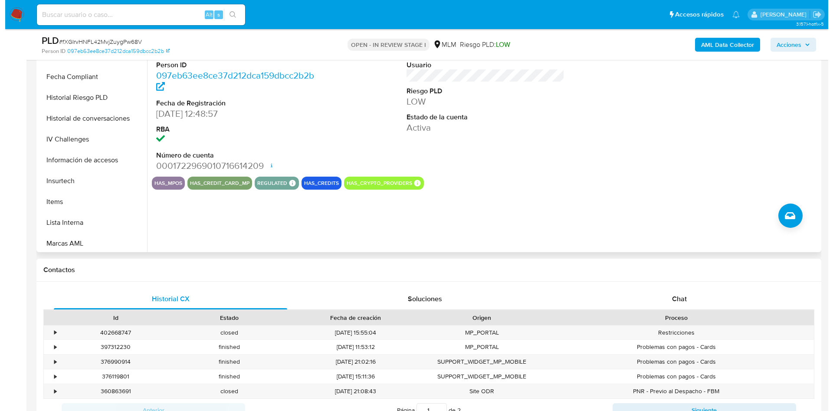
scroll to position [236, 0]
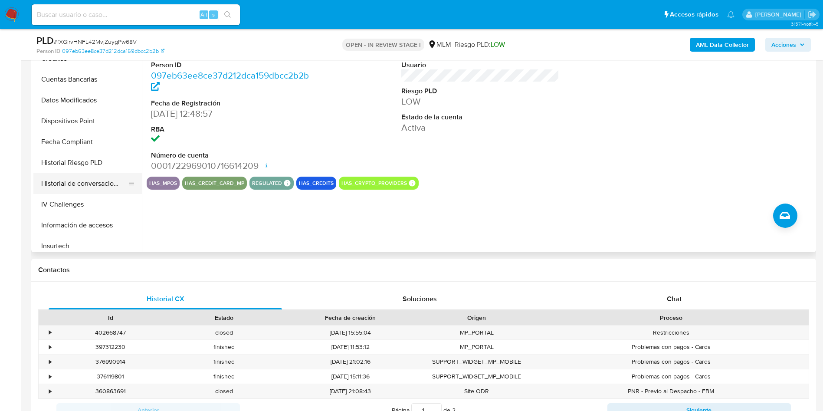
click at [84, 183] on button "Historial de conversaciones" at bounding box center [84, 183] width 102 height 21
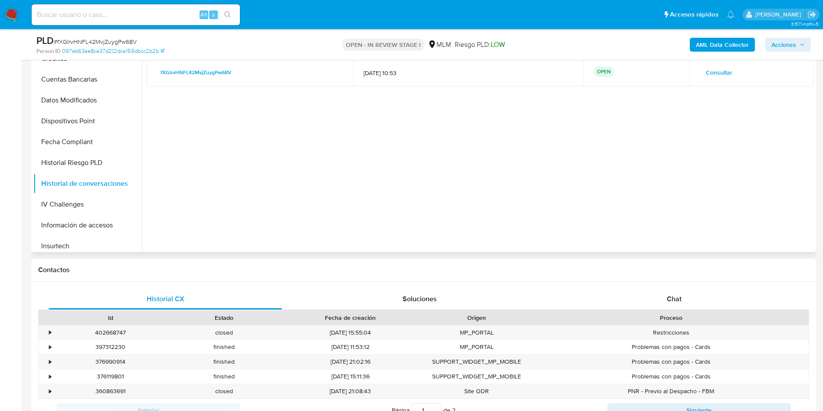
click at [720, 64] on td "Consultar" at bounding box center [751, 73] width 125 height 28
click at [720, 81] on td "Consultar" at bounding box center [751, 73] width 125 height 28
click at [722, 74] on span "Consultar" at bounding box center [719, 72] width 26 height 12
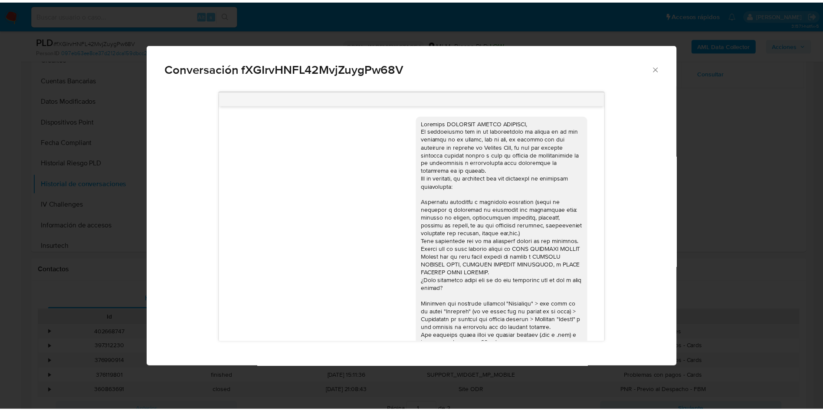
scroll to position [547, 0]
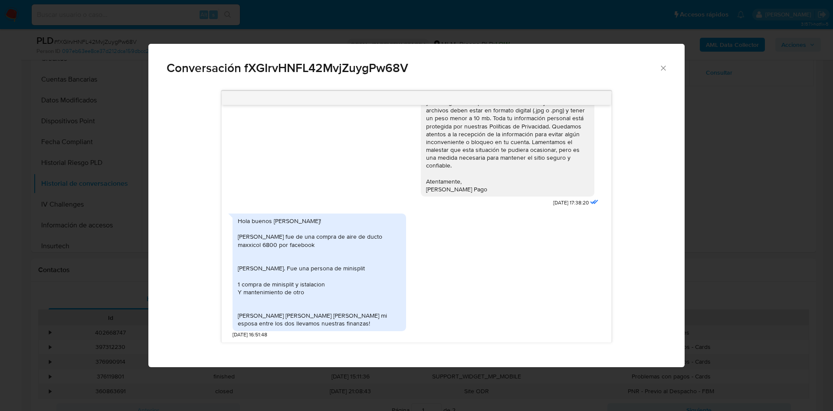
click at [660, 69] on div "Conversación fXGIrvHNFL42MvjZuygPw68V" at bounding box center [416, 64] width 536 height 41
click at [661, 69] on icon "Cerrar" at bounding box center [663, 68] width 9 height 9
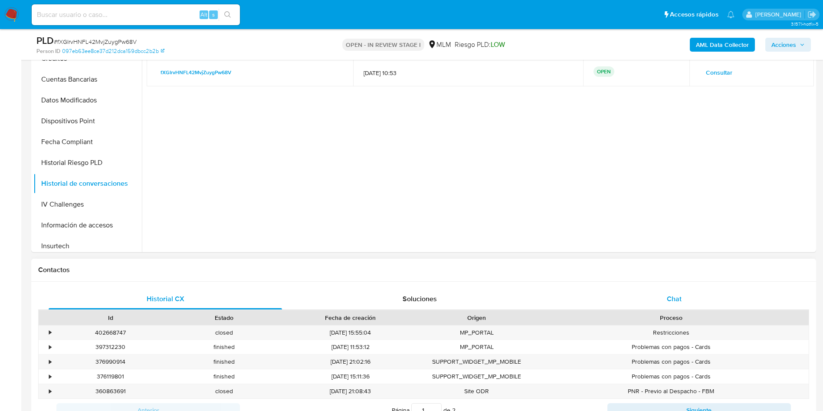
click at [674, 292] on div "Chat" at bounding box center [674, 299] width 233 height 21
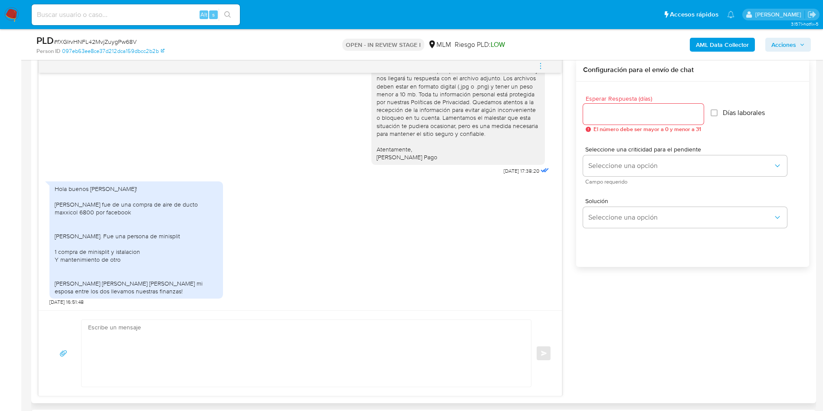
scroll to position [521, 0]
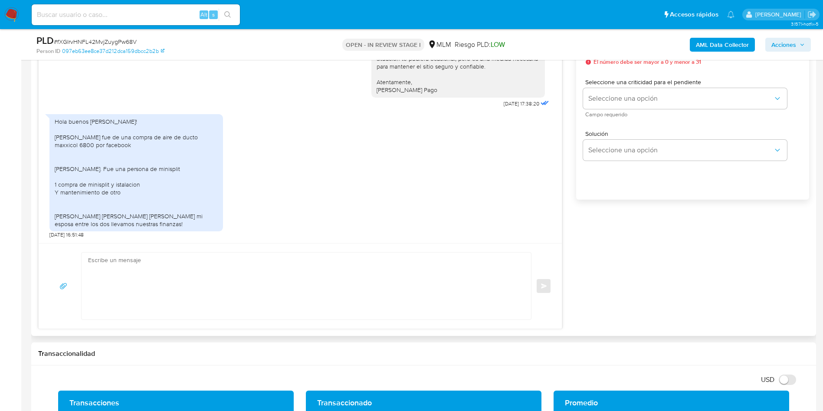
click at [305, 289] on textarea at bounding box center [304, 286] width 432 height 67
click at [201, 287] on textarea at bounding box center [304, 286] width 432 height 67
paste textarea "Agradecemos mucho tus respuestas. Para la institución es importante conocer a s…"
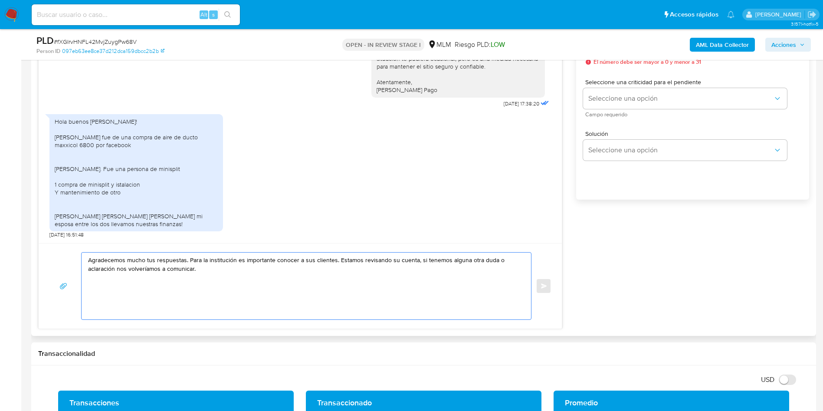
scroll to position [456, 0]
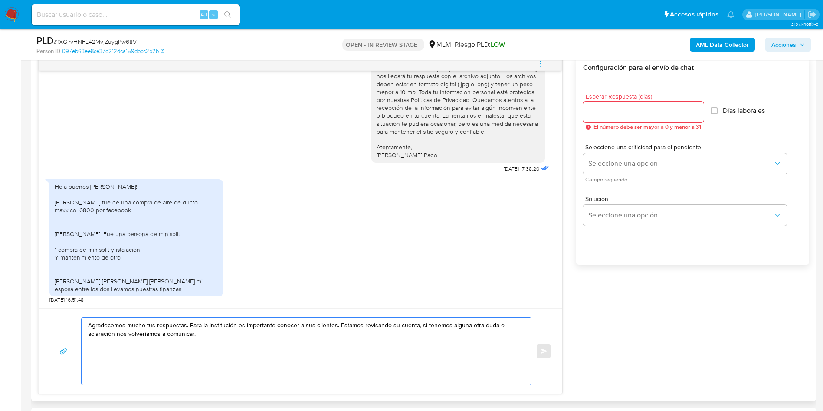
type textarea "Agradecemos mucho tus respuestas. Para la institución es importante conocer a s…"
type input "0"
click at [697, 115] on input "0" at bounding box center [641, 111] width 116 height 11
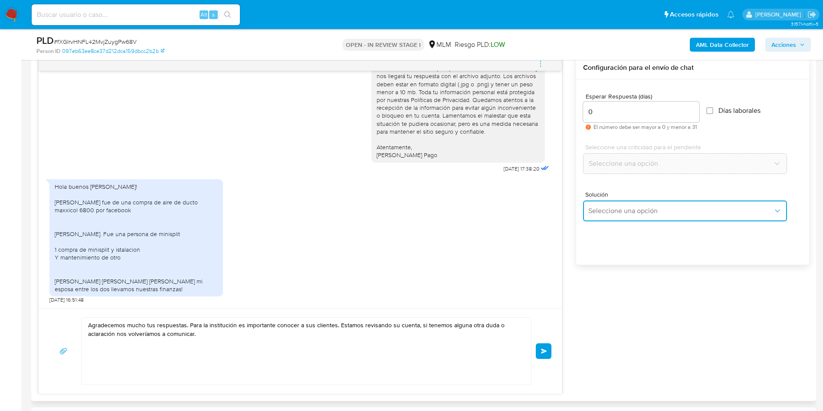
click at [733, 211] on span "Seleccione una opción" at bounding box center [680, 211] width 185 height 9
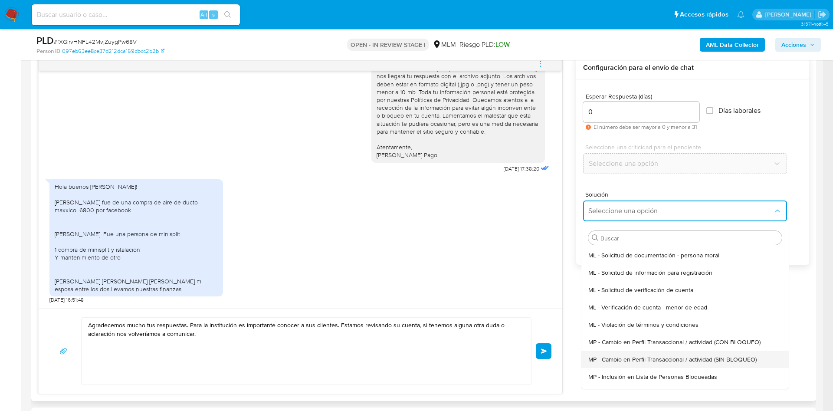
click at [748, 357] on span "MP - Cambio en Perfil Transaccional / actividad (SIN BLOQUEO)" at bounding box center [672, 359] width 168 height 8
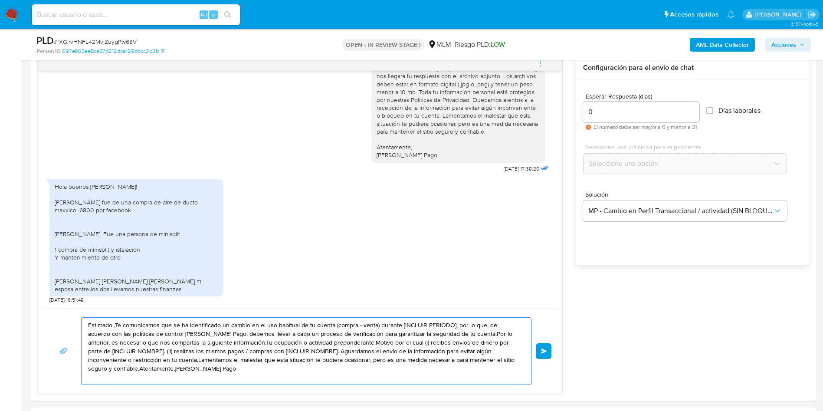
drag, startPoint x: 235, startPoint y: 376, endPoint x: 0, endPoint y: 289, distance: 250.7
paste textarea "Agradecemos mucho tus respuestas. Para la institución es importante conocer a s…"
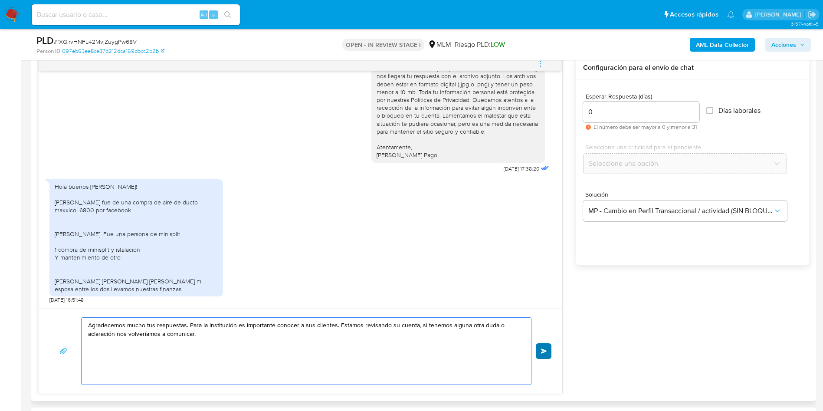
type textarea "Agradecemos mucho tus respuestas. Para la institución es importante conocer a s…"
click at [545, 351] on span "Enviar" at bounding box center [544, 350] width 6 height 5
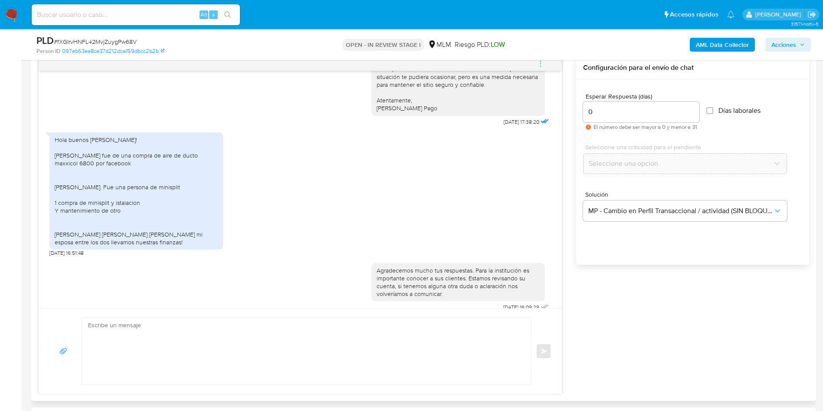
scroll to position [538, 0]
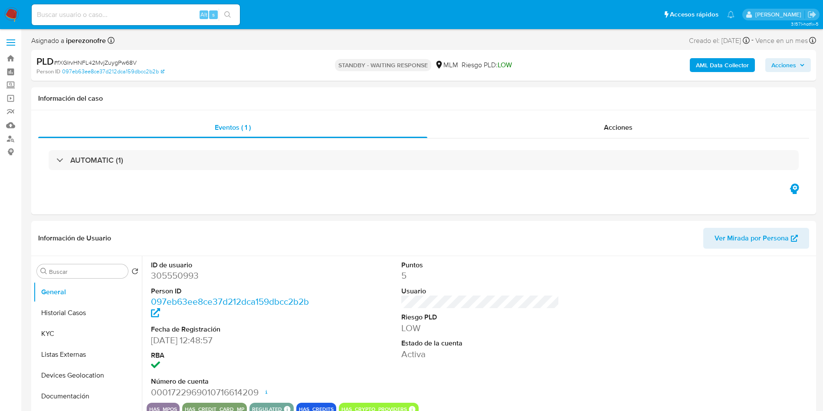
select select "10"
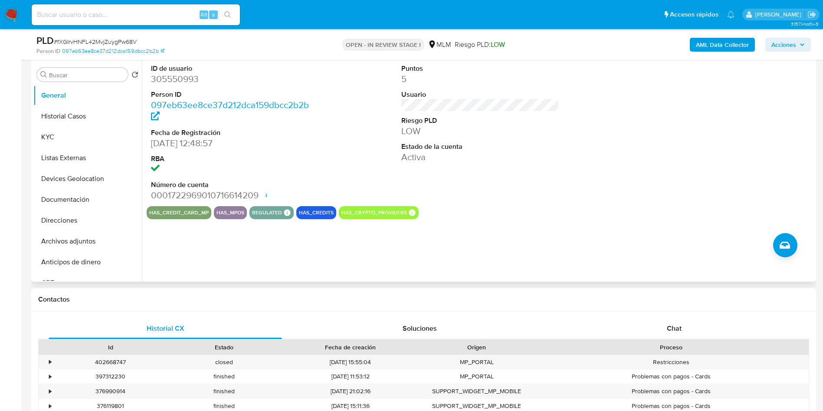
scroll to position [195, 0]
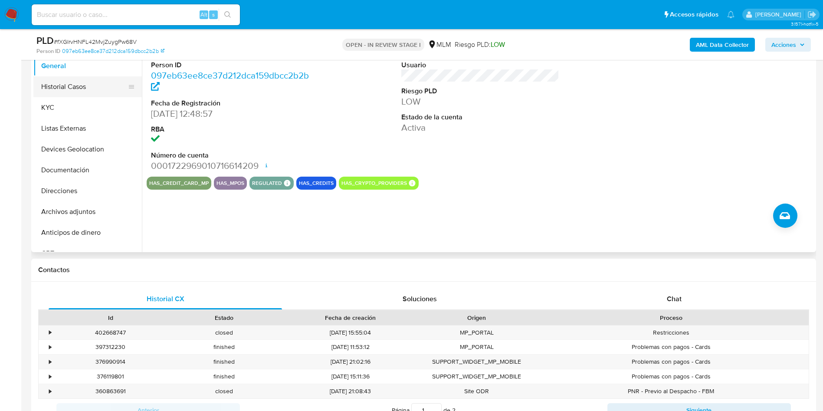
click at [56, 92] on button "Historial Casos" at bounding box center [84, 86] width 102 height 21
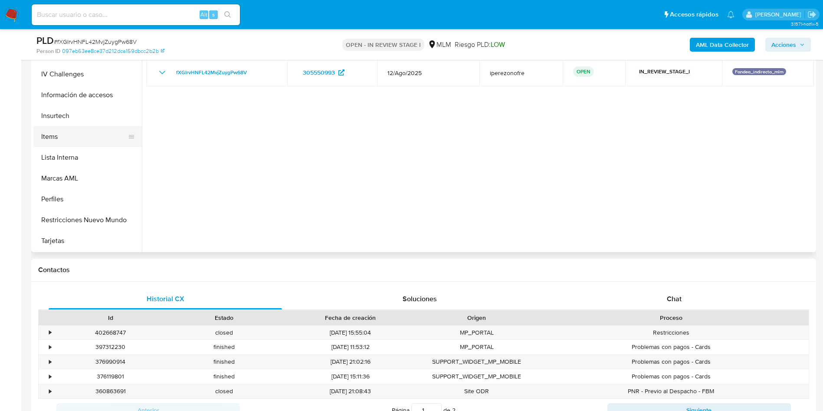
scroll to position [302, 0]
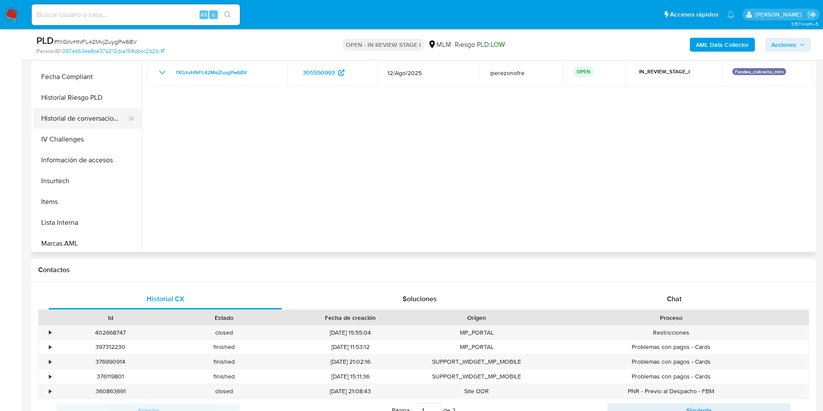
click at [77, 112] on button "Historial de conversaciones" at bounding box center [84, 118] width 102 height 21
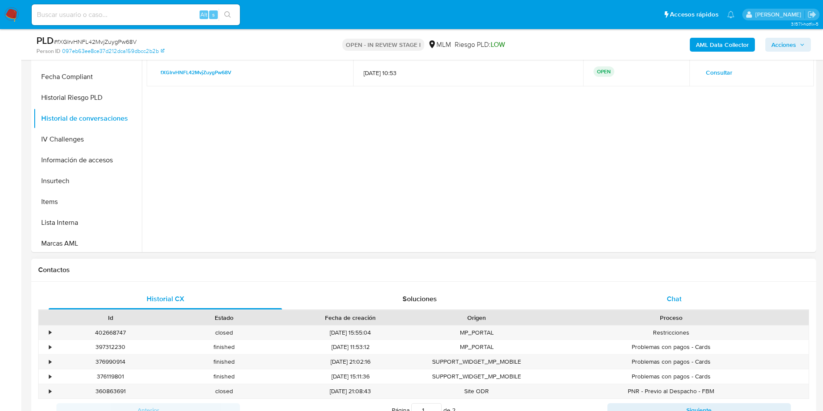
click at [679, 295] on span "Chat" at bounding box center [674, 299] width 15 height 10
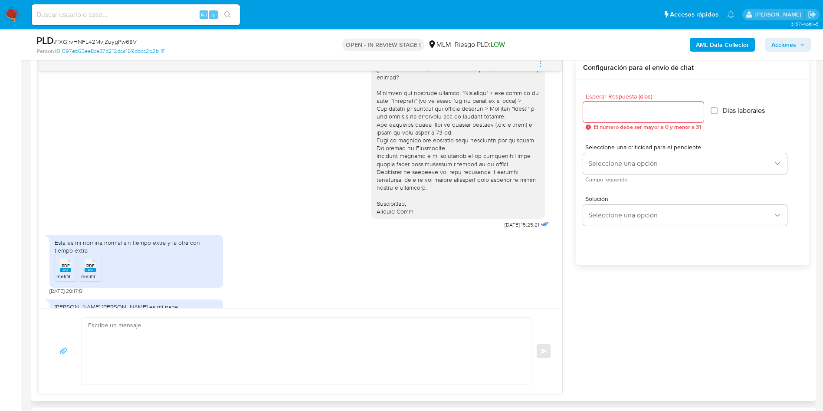
scroll to position [195, 0]
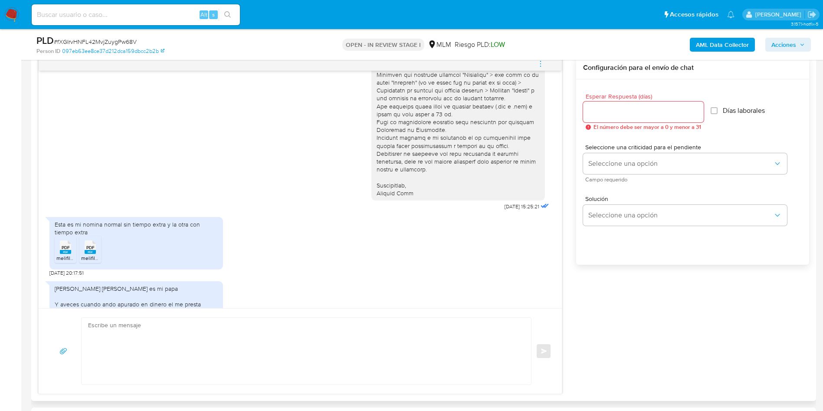
click at [420, 276] on div "Esta es mi nomina normal sin tiempo extra y la otra con tiempo extra PDF PDF me…" at bounding box center [300, 245] width 502 height 64
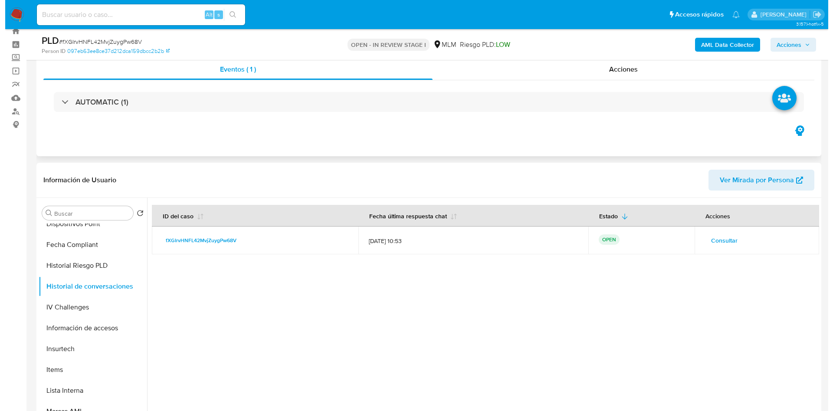
scroll to position [7, 0]
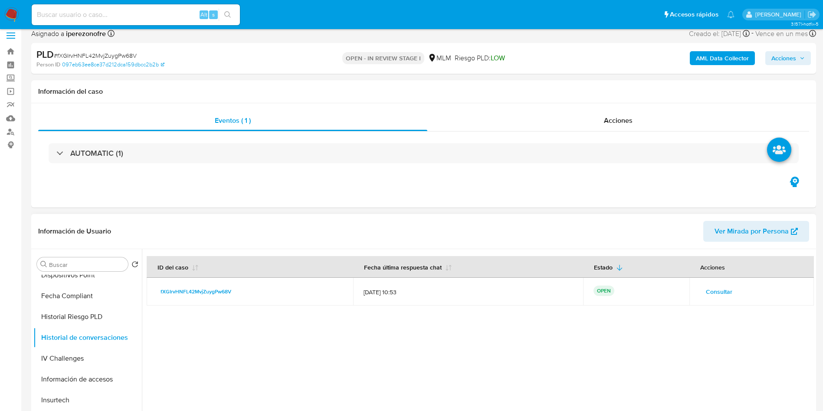
click at [712, 289] on span "Consultar" at bounding box center [719, 291] width 26 height 12
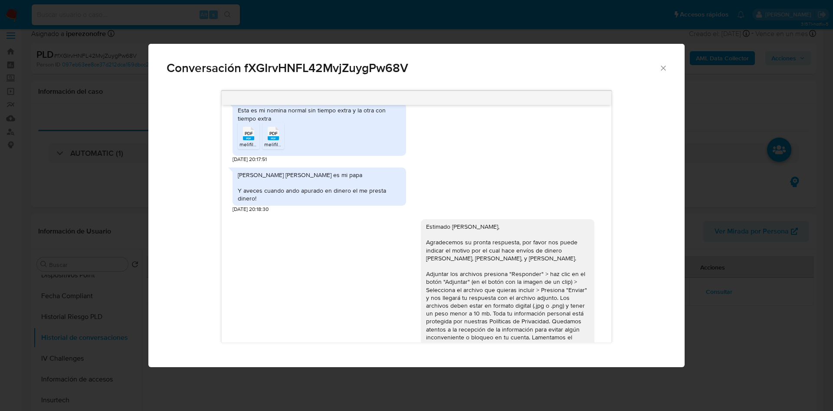
scroll to position [214, 0]
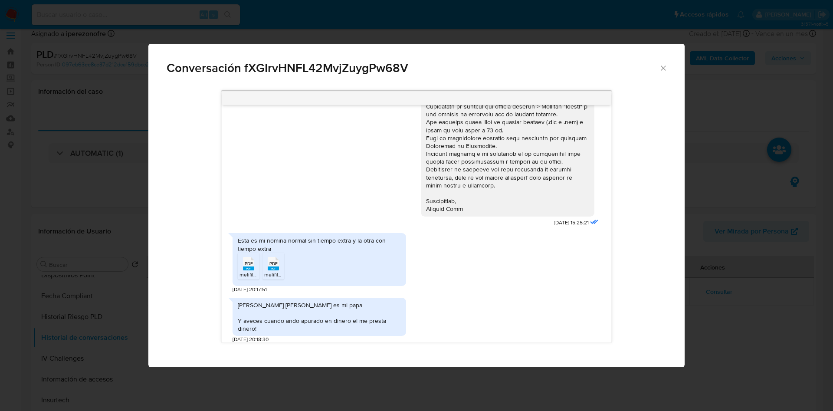
click at [276, 270] on rect "Comunicación" at bounding box center [273, 268] width 11 height 4
click at [246, 266] on span "PDF" at bounding box center [249, 264] width 8 height 6
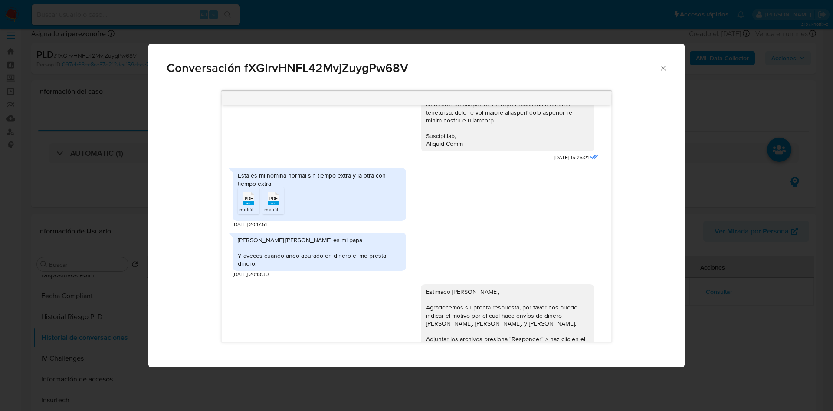
click at [308, 184] on div "Esta es mi nomina normal sin tiempo extra y la otra con tiempo extra" at bounding box center [319, 179] width 163 height 16
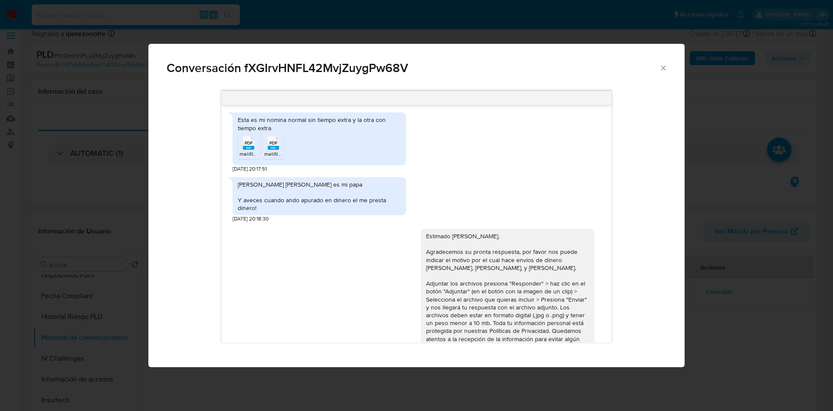
scroll to position [344, 0]
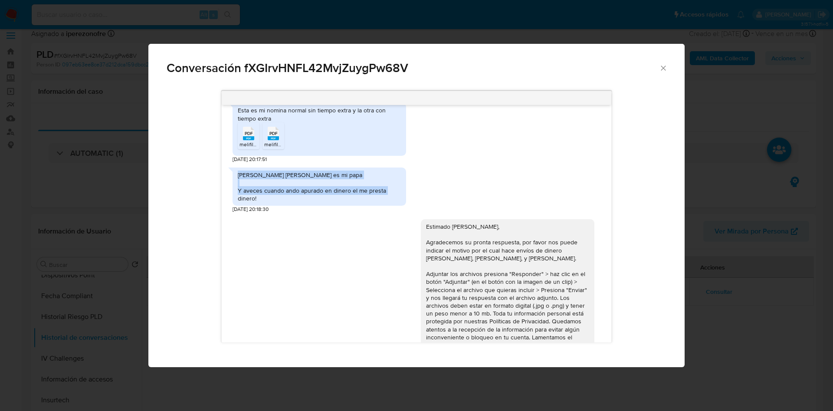
drag, startPoint x: 239, startPoint y: 181, endPoint x: 309, endPoint y: 211, distance: 76.2
click at [309, 206] on div "[PERSON_NAME] [PERSON_NAME] es mi papa Y aveces cuando ando apurado en dinero e…" at bounding box center [320, 186] width 174 height 39
copy div "[PERSON_NAME] [PERSON_NAME] es mi papa Y aveces cuando ando apurado en dinero e…"
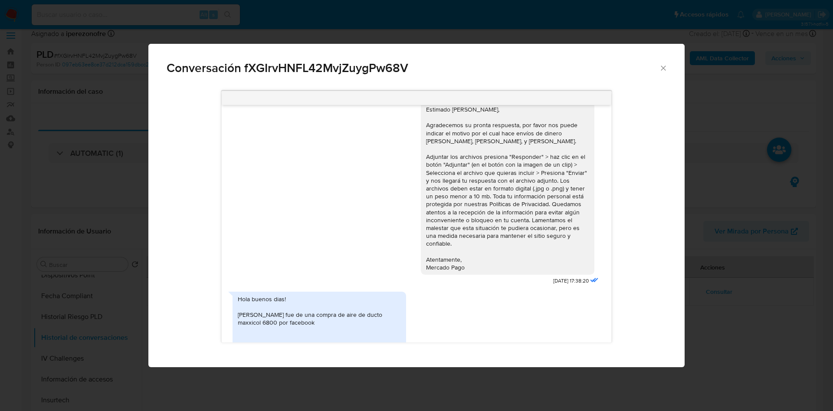
scroll to position [474, 0]
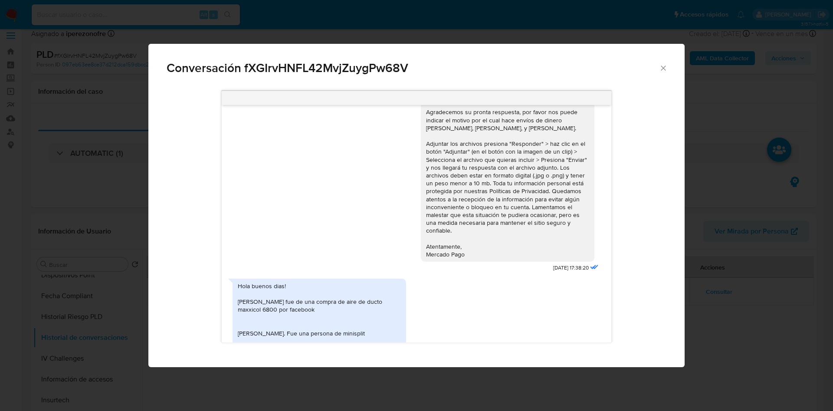
click at [467, 163] on div "Estimado [PERSON_NAME], Agradecemos su pronta respuesta, por favor nos puede in…" at bounding box center [507, 175] width 163 height 166
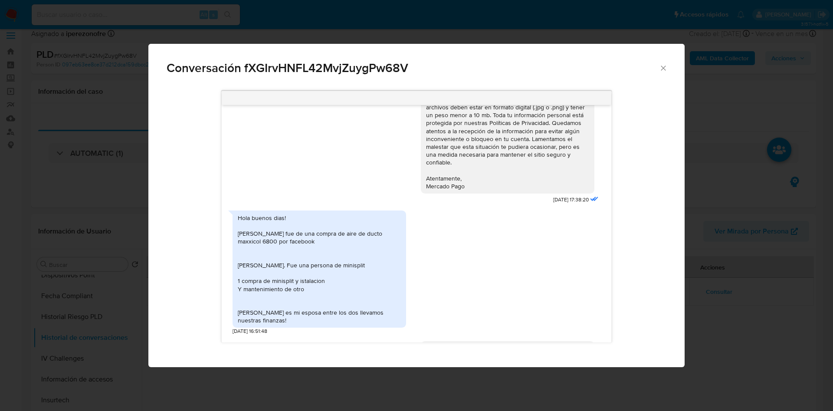
scroll to position [604, 0]
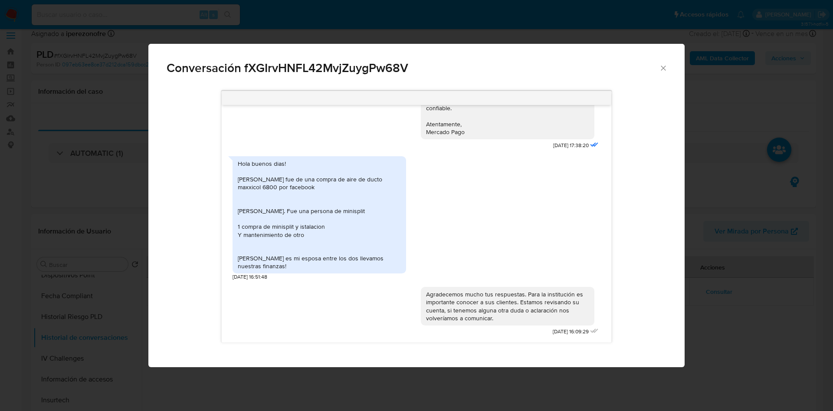
drag, startPoint x: 238, startPoint y: 180, endPoint x: 336, endPoint y: 264, distance: 128.9
click at [327, 265] on div "Hola buenos dias! [PERSON_NAME] fue de una compra de aire de ducto maxxicol 680…" at bounding box center [319, 215] width 163 height 111
copy div "[PERSON_NAME] fue de una compra de aire de ducto [PERSON_NAME] 6800 por faceboo…"
